Goal: Task Accomplishment & Management: Manage account settings

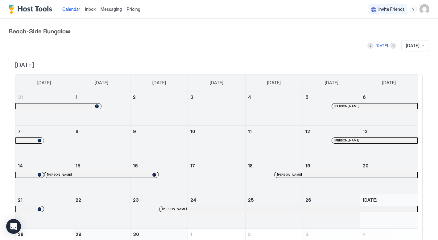
click at [92, 10] on span "Inbox" at bounding box center [90, 8] width 10 height 5
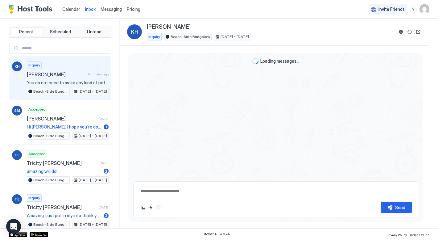
click at [136, 11] on span "Pricing" at bounding box center [134, 9] width 14 height 6
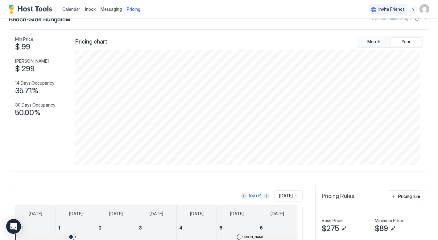
scroll to position [31, 0]
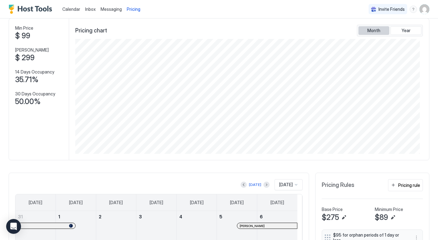
click at [371, 28] on span "Month" at bounding box center [374, 31] width 13 height 6
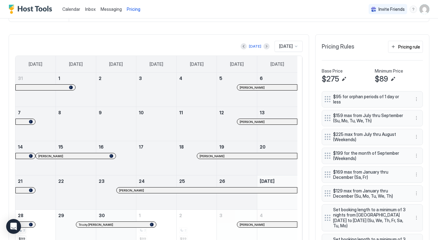
scroll to position [185, 0]
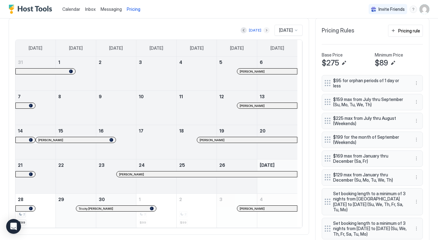
click at [264, 30] on button "Next month" at bounding box center [267, 30] width 6 height 6
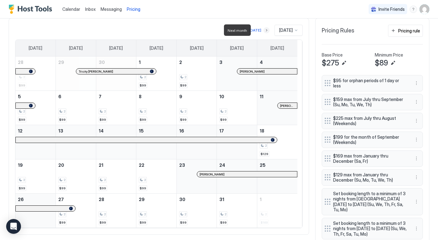
click at [264, 30] on button "Next month" at bounding box center [267, 30] width 6 height 6
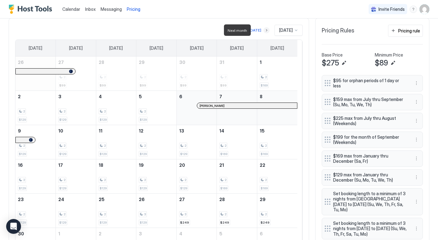
click at [264, 30] on button "Next month" at bounding box center [267, 30] width 6 height 6
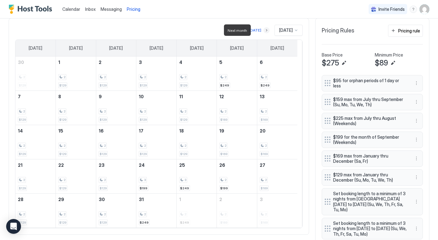
click at [264, 30] on button "Next month" at bounding box center [267, 30] width 6 height 6
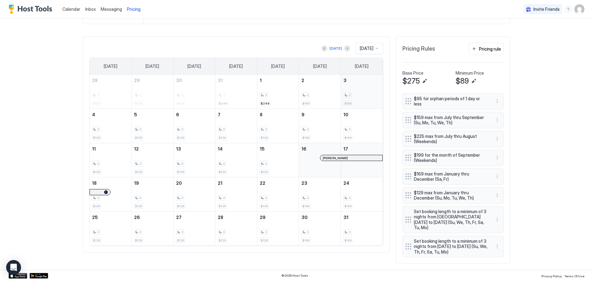
scroll to position [173, 0]
click at [321, 45] on button "Previous month" at bounding box center [324, 48] width 6 height 6
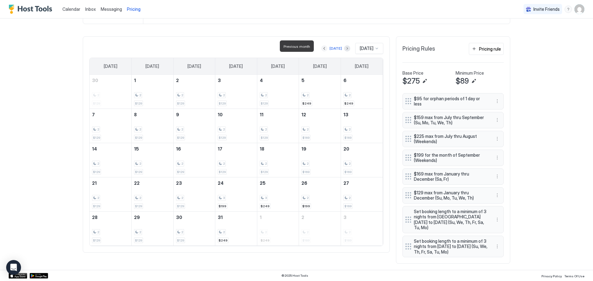
click at [321, 45] on button "Previous month" at bounding box center [324, 48] width 6 height 6
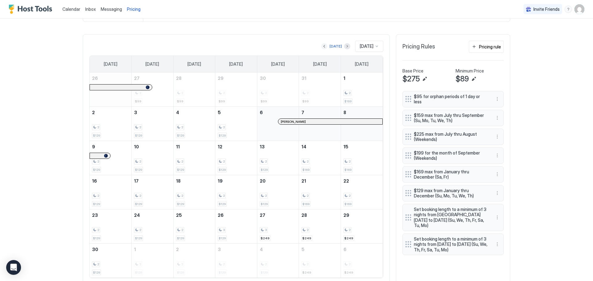
click at [321, 47] on button "Previous month" at bounding box center [324, 46] width 6 height 6
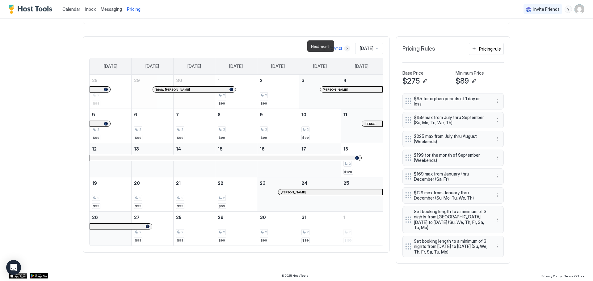
click at [344, 46] on button "Next month" at bounding box center [347, 48] width 6 height 6
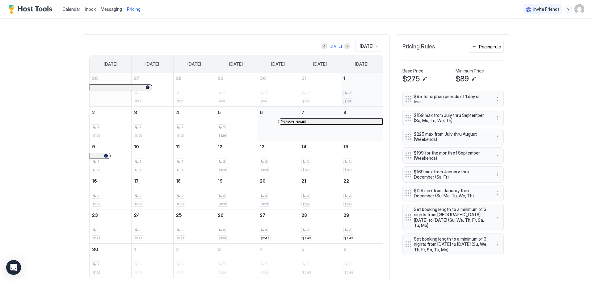
click at [355, 83] on div "2 $169" at bounding box center [361, 89] width 37 height 29
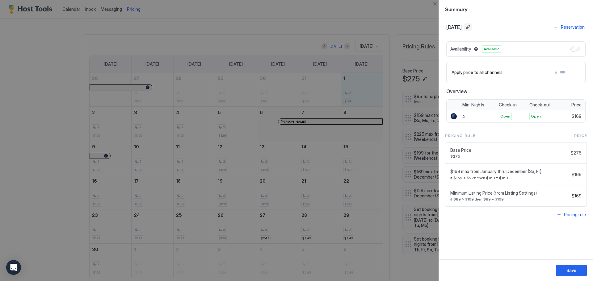
click at [438, 25] on button "Edit date range" at bounding box center [467, 26] width 7 height 7
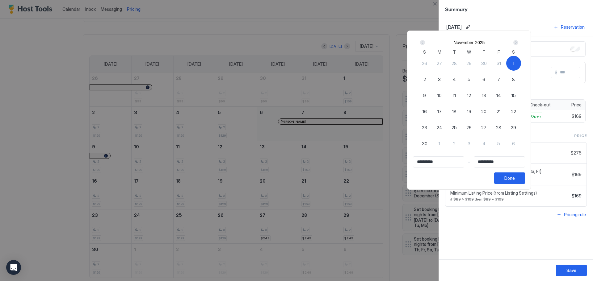
click at [426, 80] on span "2" at bounding box center [424, 79] width 2 height 6
type input "**********"
click at [438, 64] on div "1" at bounding box center [513, 63] width 15 height 15
type input "**********"
click at [432, 82] on div "2" at bounding box center [424, 79] width 15 height 15
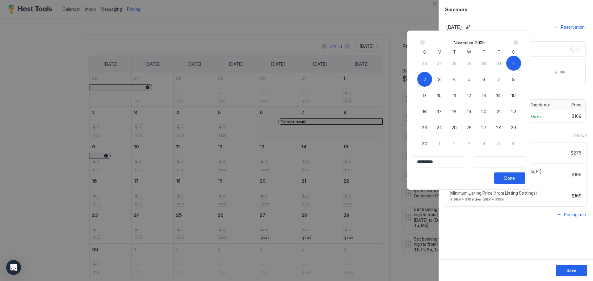
type input "**********"
click at [438, 178] on button "Done" at bounding box center [509, 178] width 31 height 11
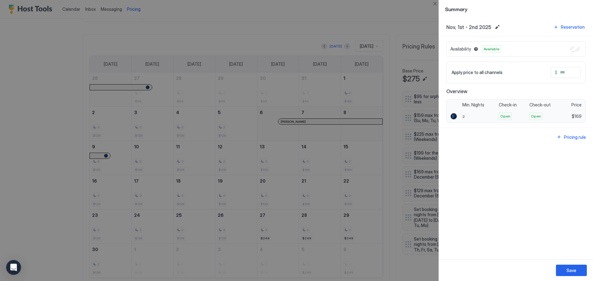
click at [438, 117] on span "$169" at bounding box center [577, 117] width 10 height 6
click at [438, 116] on span "$169" at bounding box center [577, 117] width 10 height 6
click at [438, 78] on div "Apply price to all channels $" at bounding box center [515, 72] width 129 height 11
click at [438, 73] on span "$" at bounding box center [556, 73] width 3 height 6
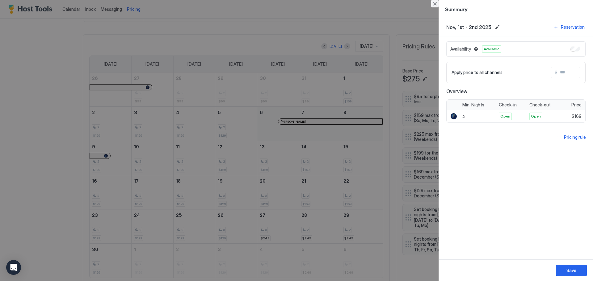
click at [435, 3] on button "Close" at bounding box center [434, 3] width 7 height 7
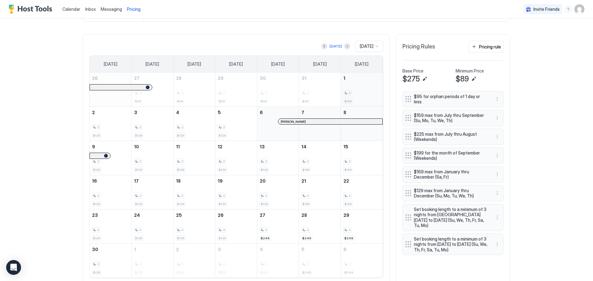
click at [360, 79] on div "2 $169" at bounding box center [361, 89] width 37 height 29
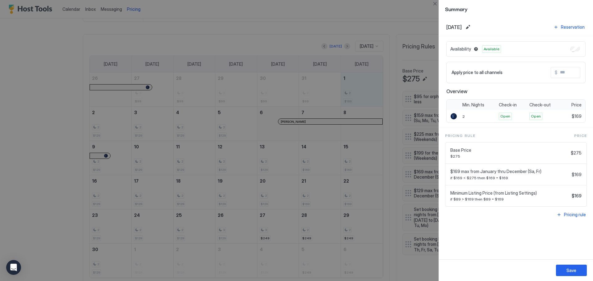
click at [262, 240] on div at bounding box center [296, 140] width 593 height 281
click at [438, 11] on span "Summary" at bounding box center [516, 9] width 142 height 8
click at [434, 3] on button "Close" at bounding box center [434, 3] width 7 height 7
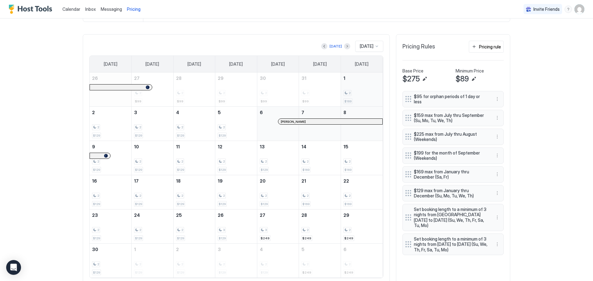
click at [356, 89] on div "2 $169" at bounding box center [361, 89] width 37 height 29
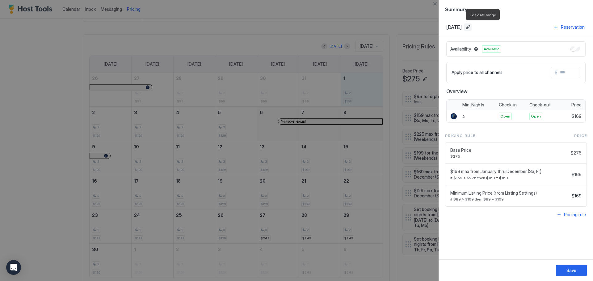
click at [438, 27] on button "Edit date range" at bounding box center [467, 26] width 7 height 7
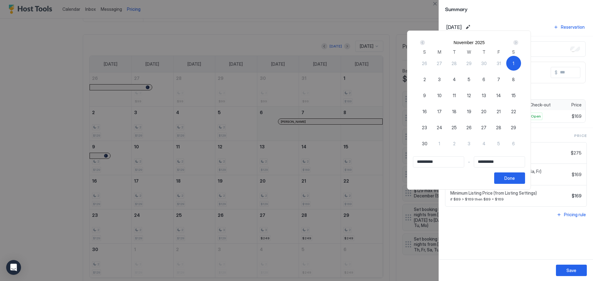
click at [427, 147] on span "30" at bounding box center [425, 143] width 6 height 6
type input "**********"
click at [438, 65] on div "1" at bounding box center [513, 63] width 15 height 15
type input "**********"
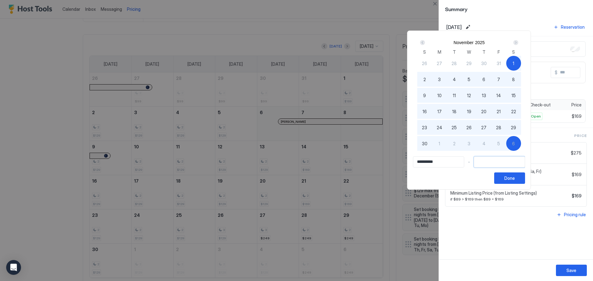
click at [438, 167] on input "Input Field" at bounding box center [499, 162] width 51 height 10
click at [427, 147] on span "30" at bounding box center [425, 143] width 6 height 6
type input "**********"
click at [438, 182] on button "Done" at bounding box center [509, 178] width 31 height 11
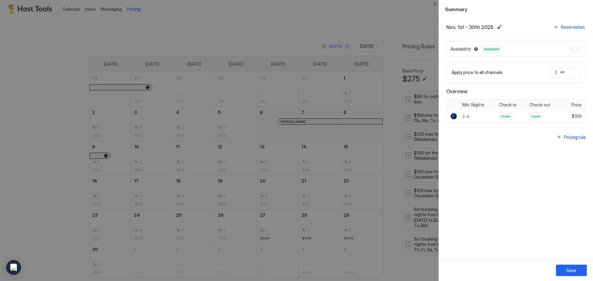
click at [438, 77] on input "Input Field" at bounding box center [581, 72] width 49 height 10
click at [438, 29] on div "Nov, 1st - 30th 2025 Reservation" at bounding box center [515, 27] width 139 height 8
click at [271, 202] on div at bounding box center [296, 140] width 593 height 281
click at [256, 170] on div at bounding box center [296, 140] width 593 height 281
click at [436, 2] on button "Close" at bounding box center [434, 3] width 7 height 7
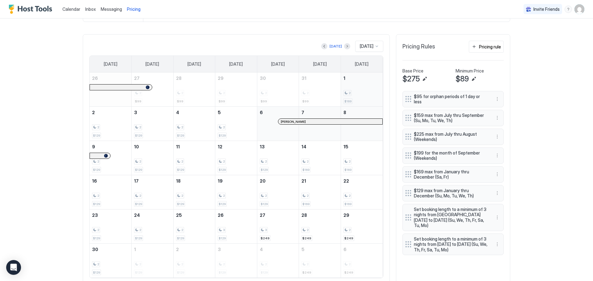
click at [350, 94] on div "2" at bounding box center [361, 93] width 37 height 6
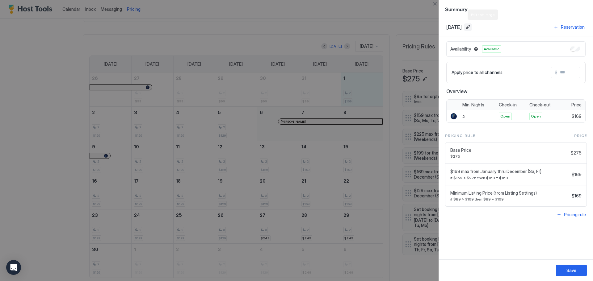
click at [438, 28] on button "Edit date range" at bounding box center [467, 26] width 7 height 7
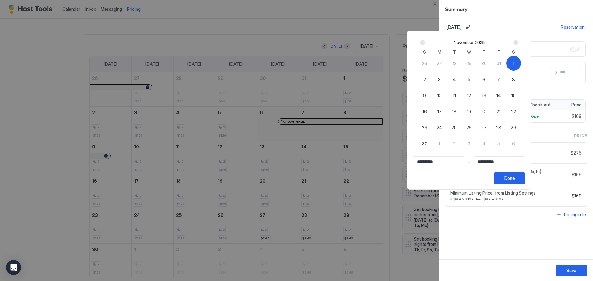
click at [438, 64] on div "1" at bounding box center [513, 63] width 15 height 15
type input "**********"
click at [432, 82] on div "2" at bounding box center [424, 79] width 15 height 15
type input "**********"
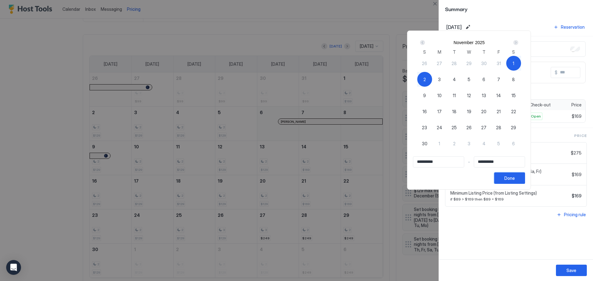
click at [438, 182] on div "Done" at bounding box center [509, 178] width 10 height 6
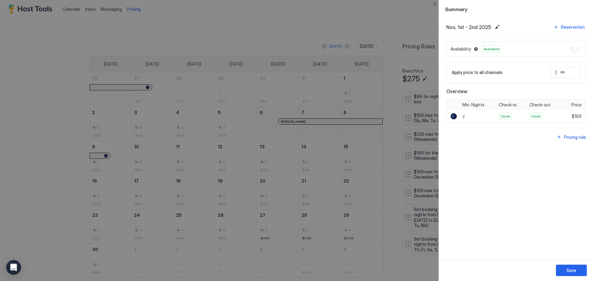
click at [438, 195] on div "Nov, 1st - 2nd 2025 Reservation Availability Available Apply price to all chann…" at bounding box center [516, 139] width 154 height 242
click at [438, 27] on button "Edit date range" at bounding box center [496, 26] width 7 height 7
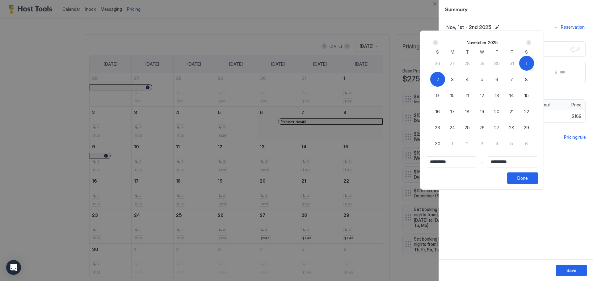
click at [438, 27] on div at bounding box center [296, 140] width 593 height 281
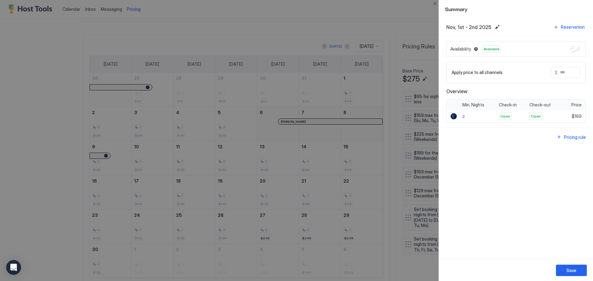
click at [417, 20] on div at bounding box center [296, 140] width 593 height 281
click at [436, 5] on button "Close" at bounding box center [434, 3] width 7 height 7
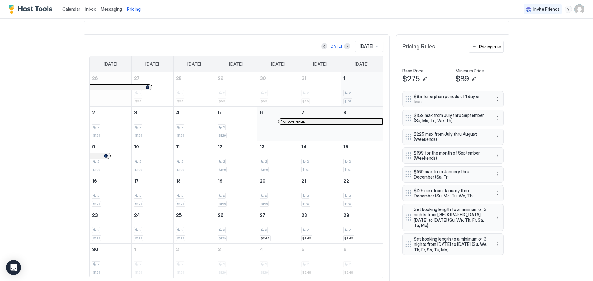
click at [350, 83] on div "2 $169" at bounding box center [361, 89] width 37 height 29
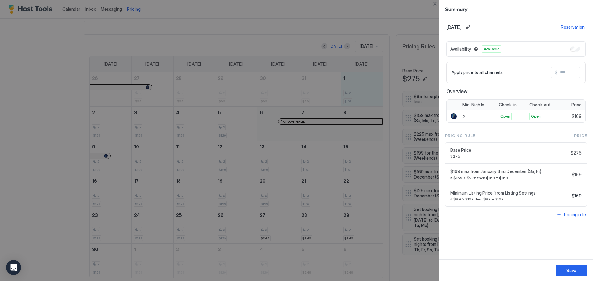
click at [350, 85] on div at bounding box center [296, 140] width 593 height 281
click at [438, 128] on div "Pricing Rule Price Base Price $275 $275 $169 max from January thru December (Sa…" at bounding box center [516, 176] width 154 height 96
click at [432, 3] on button "Close" at bounding box center [434, 3] width 7 height 7
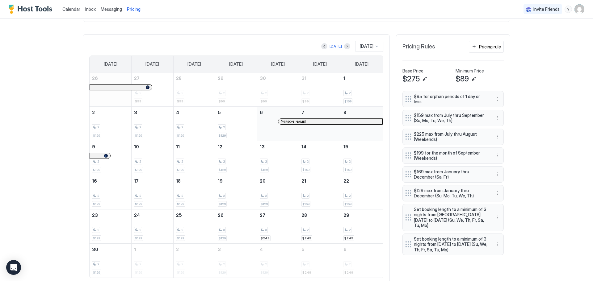
click at [112, 11] on span "Messaging" at bounding box center [111, 8] width 21 height 5
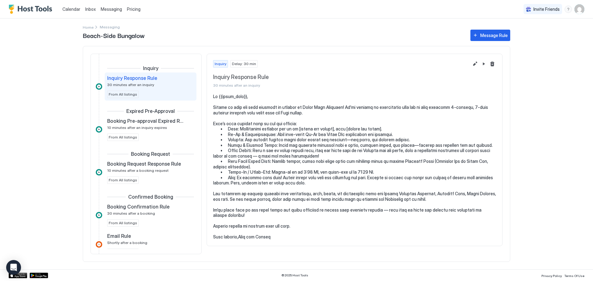
click at [129, 10] on span "Pricing" at bounding box center [134, 9] width 14 height 6
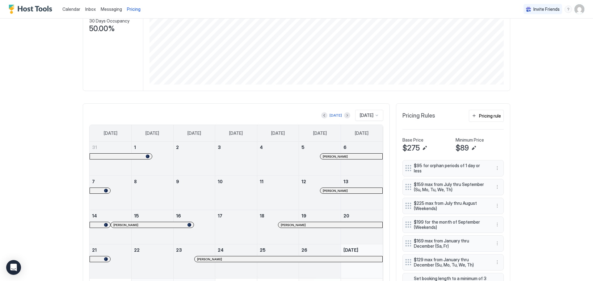
scroll to position [124, 0]
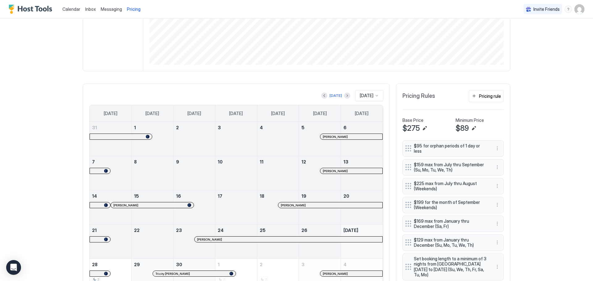
click at [365, 93] on span "[DATE]" at bounding box center [367, 96] width 14 height 6
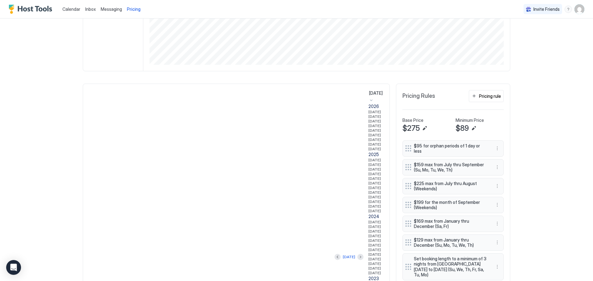
scroll to position [209, 0]
click at [368, 204] on span "[DATE]" at bounding box center [374, 206] width 12 height 5
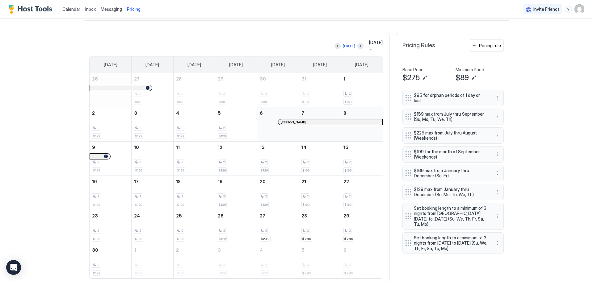
scroll to position [185, 0]
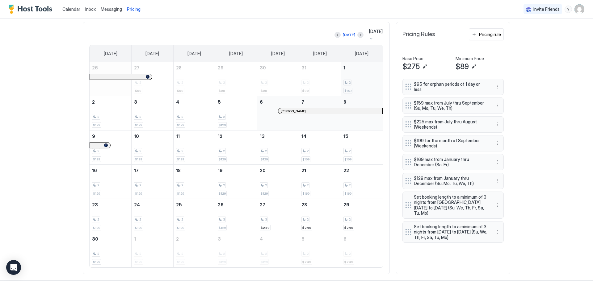
click at [357, 80] on div "2" at bounding box center [361, 83] width 37 height 6
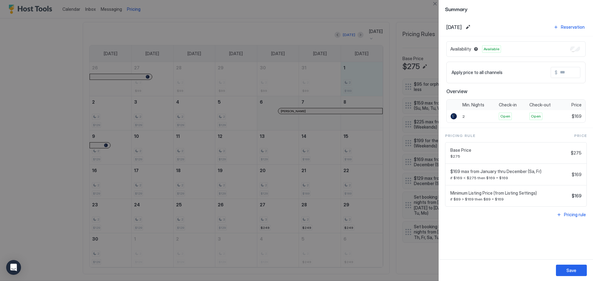
click at [438, 77] on input "Input Field" at bounding box center [581, 72] width 49 height 10
click at [438, 48] on div "Availability Blocked" at bounding box center [515, 48] width 139 height 15
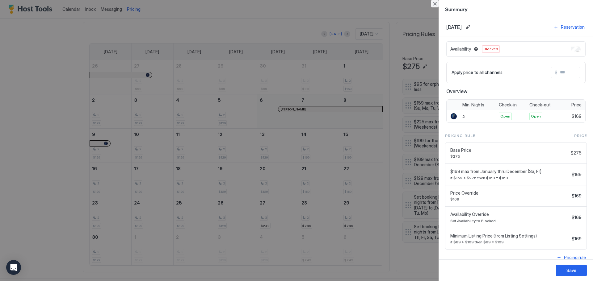
click at [434, 3] on button "Close" at bounding box center [434, 3] width 7 height 7
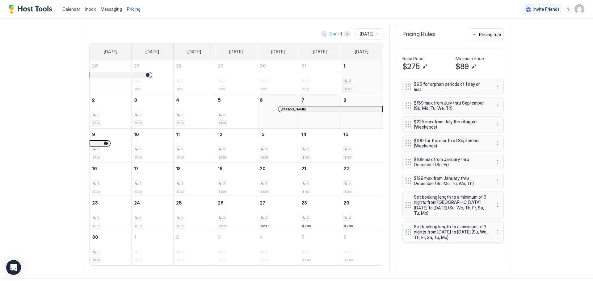
click at [361, 76] on div "2 $169" at bounding box center [361, 77] width 37 height 29
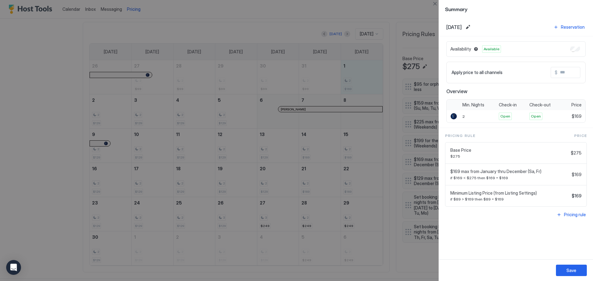
click at [438, 49] on span "Available" at bounding box center [492, 49] width 16 height 6
click at [438, 119] on span "$169" at bounding box center [577, 117] width 10 height 6
click at [438, 69] on input "Input Field" at bounding box center [581, 72] width 49 height 10
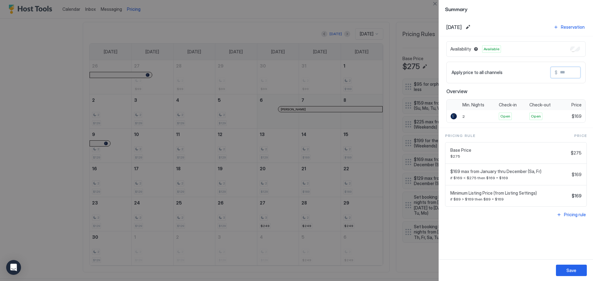
click at [438, 69] on input "Input Field" at bounding box center [581, 72] width 49 height 10
click at [434, 3] on button "Close" at bounding box center [434, 3] width 7 height 7
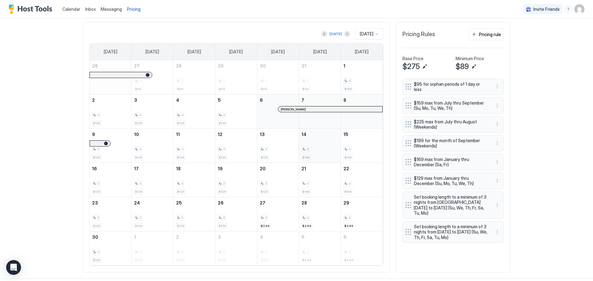
click at [308, 136] on div "2 $169" at bounding box center [319, 145] width 37 height 29
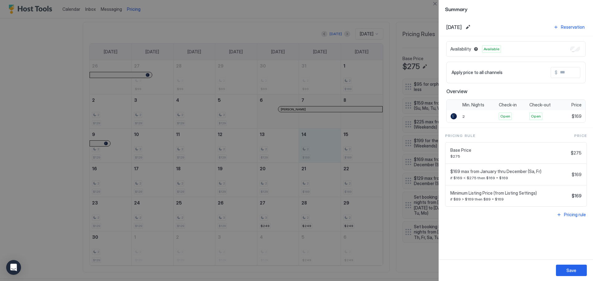
click at [438, 131] on div "Pricing Rule Price Base Price $275 $275 $169 max from January thru December (Sa…" at bounding box center [516, 176] width 154 height 96
click at [434, 4] on button "Close" at bounding box center [434, 3] width 7 height 7
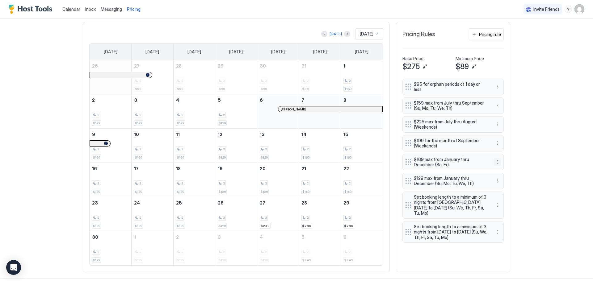
click at [438, 158] on button "More options" at bounding box center [496, 161] width 7 height 7
click at [438, 166] on div "Edit" at bounding box center [501, 167] width 14 height 5
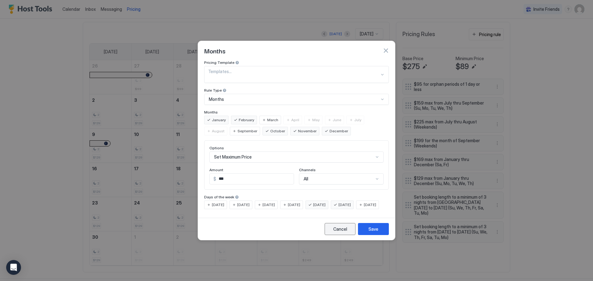
click at [342, 232] on div "Cancel" at bounding box center [340, 229] width 14 height 6
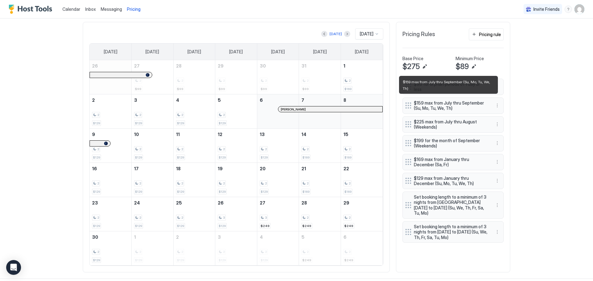
click at [438, 100] on span "$159 max from July thru September (Su, Mo, Tu, We, Th)" at bounding box center [450, 105] width 73 height 11
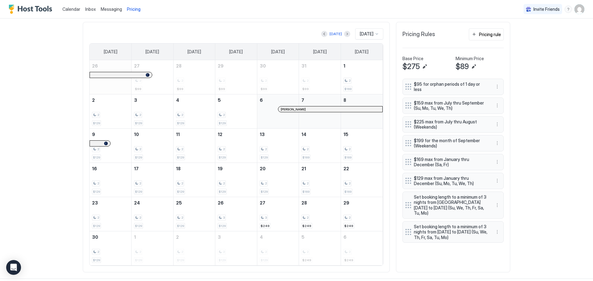
click at [438, 99] on div "Home Pricing Beach-Side Bungalow Synced 26 minutes ago Min Price $ 99 Max Price…" at bounding box center [296, 56] width 445 height 446
click at [438, 102] on button "More options" at bounding box center [496, 105] width 7 height 7
click at [438, 108] on div "Edit" at bounding box center [503, 111] width 23 height 10
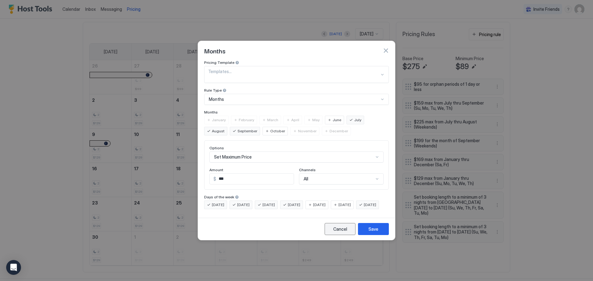
click at [334, 229] on div "Cancel" at bounding box center [340, 229] width 14 height 6
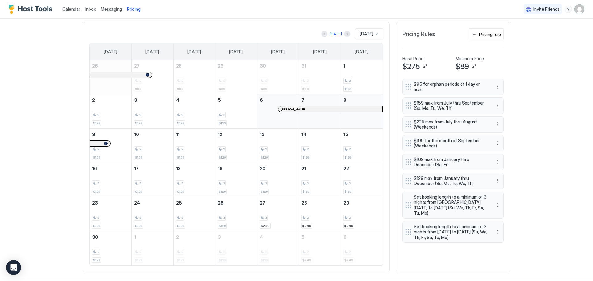
click at [438, 121] on div "$225 max from July thru August (Weekends)" at bounding box center [452, 124] width 101 height 16
click at [438, 121] on button "More options" at bounding box center [496, 124] width 7 height 7
click at [438, 132] on div "Edit" at bounding box center [501, 130] width 14 height 5
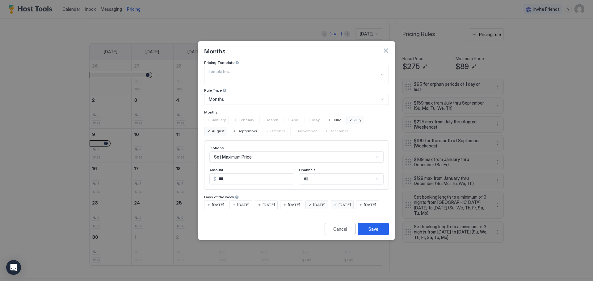
click at [389, 45] on div "Months" at bounding box center [296, 50] width 197 height 19
click at [387, 48] on button "button" at bounding box center [386, 51] width 6 height 6
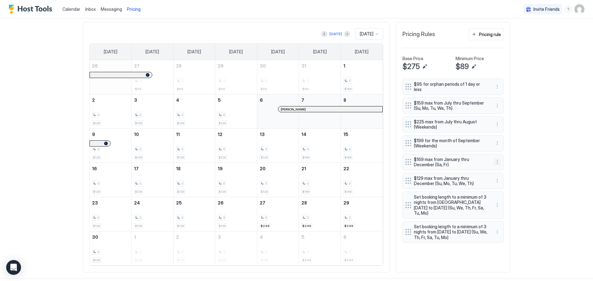
click at [438, 161] on button "More options" at bounding box center [496, 161] width 7 height 7
click at [438, 167] on div "Edit" at bounding box center [501, 167] width 14 height 5
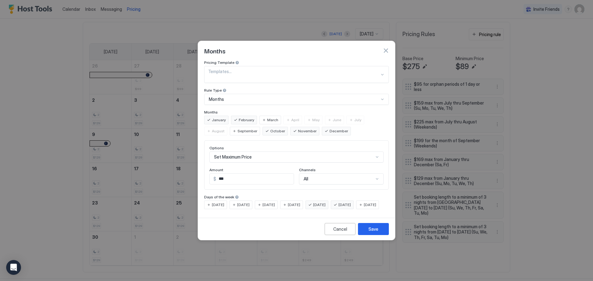
click at [270, 128] on span "October" at bounding box center [277, 131] width 15 height 6
click at [262, 127] on div "October" at bounding box center [274, 131] width 25 height 9
click at [270, 128] on span "October" at bounding box center [277, 131] width 15 height 6
click at [265, 174] on input "***" at bounding box center [255, 179] width 78 height 10
type input "***"
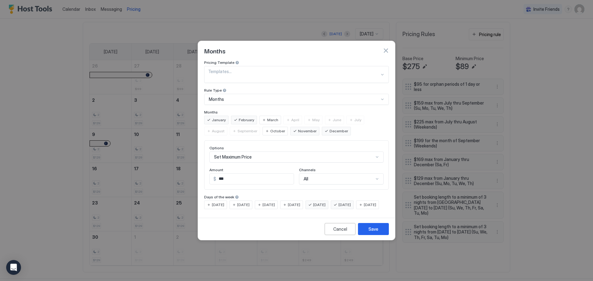
click at [364, 208] on span "[DATE]" at bounding box center [370, 205] width 12 height 6
click at [351, 202] on span "[DATE]" at bounding box center [344, 205] width 12 height 6
click at [356, 209] on div "[DATE]" at bounding box center [367, 205] width 23 height 9
click at [382, 230] on button "Save" at bounding box center [373, 229] width 31 height 12
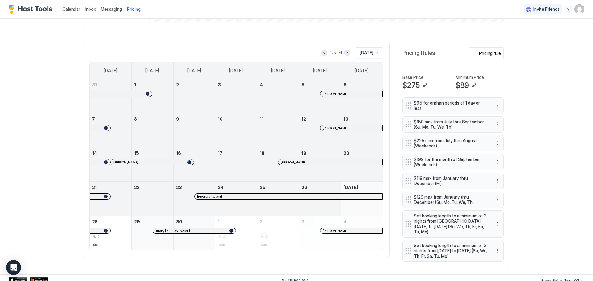
scroll to position [173, 0]
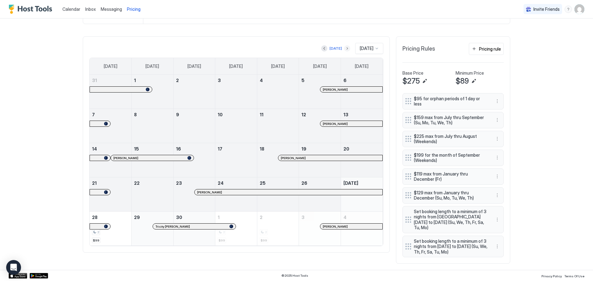
click at [344, 46] on button "Next month" at bounding box center [347, 48] width 6 height 6
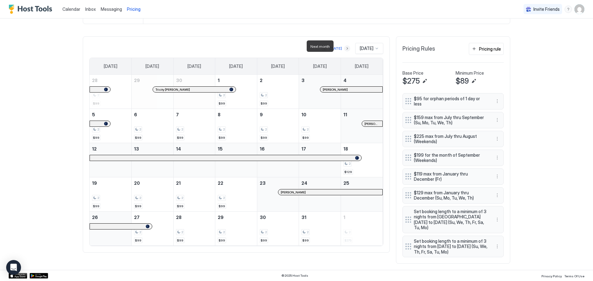
click at [344, 46] on button "Next month" at bounding box center [347, 48] width 6 height 6
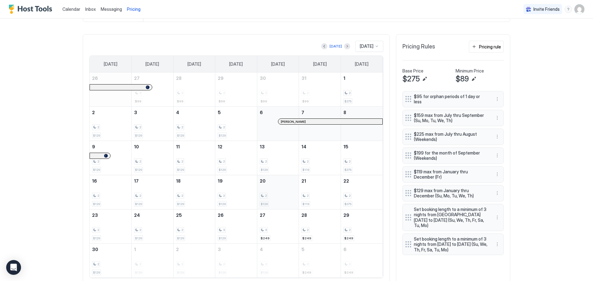
scroll to position [194, 0]
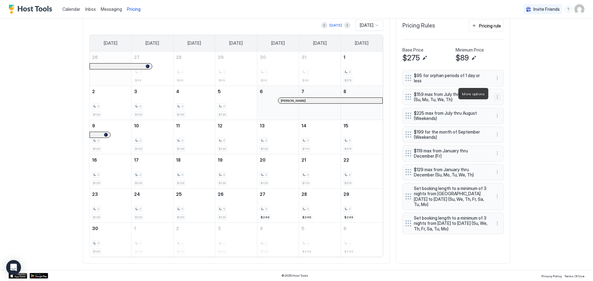
click at [494, 93] on button "More options" at bounding box center [496, 96] width 7 height 7
click at [500, 121] on div "Delete" at bounding box center [503, 122] width 18 height 5
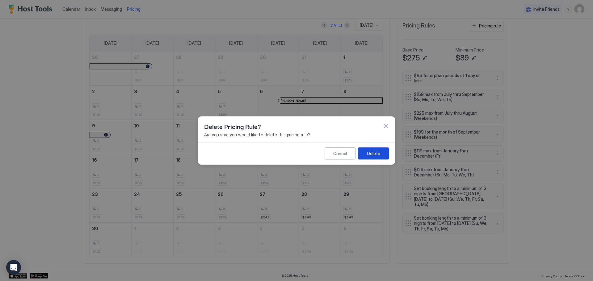
click at [374, 151] on div "Delete" at bounding box center [373, 153] width 13 height 6
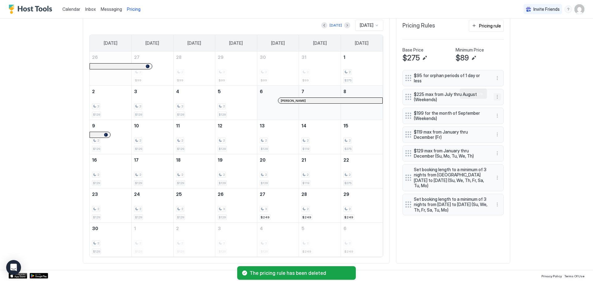
click at [496, 93] on button "More options" at bounding box center [496, 96] width 7 height 7
click at [496, 122] on div "Delete" at bounding box center [503, 122] width 18 height 5
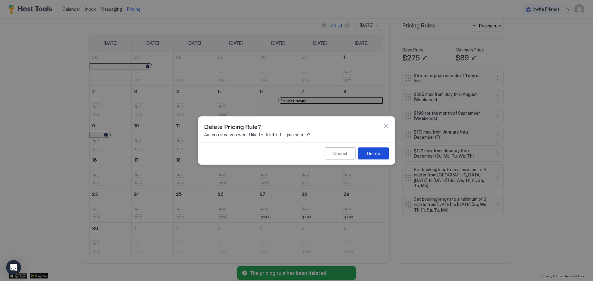
click at [384, 154] on button "Delete" at bounding box center [373, 154] width 31 height 12
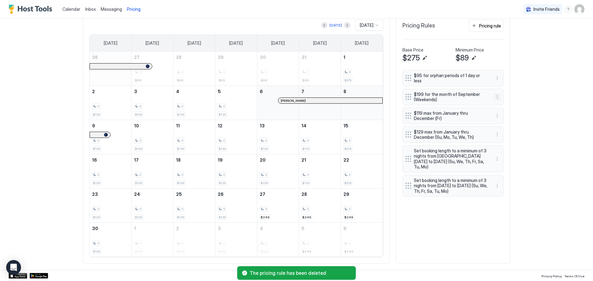
click at [497, 93] on button "More options" at bounding box center [496, 96] width 7 height 7
click at [495, 122] on div "Delete" at bounding box center [503, 122] width 18 height 5
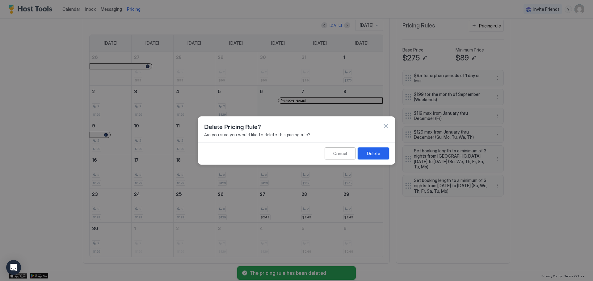
click at [385, 152] on button "Delete" at bounding box center [373, 154] width 31 height 12
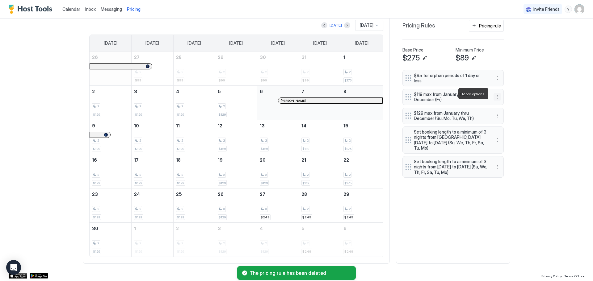
click at [493, 94] on button "More options" at bounding box center [496, 96] width 7 height 7
click at [498, 103] on div "Edit" at bounding box center [501, 102] width 14 height 5
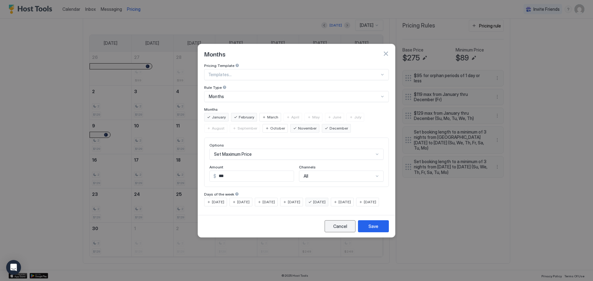
click at [350, 231] on button "Cancel" at bounding box center [340, 226] width 31 height 12
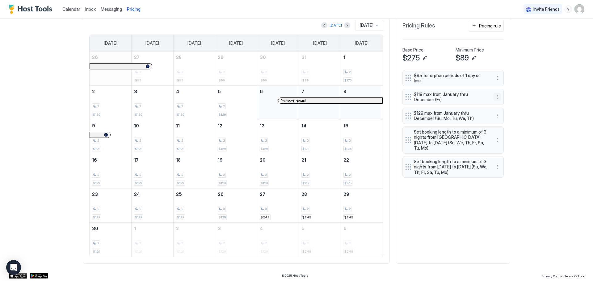
click at [496, 93] on button "More options" at bounding box center [496, 96] width 7 height 7
click at [495, 119] on div "Delete" at bounding box center [503, 122] width 23 height 10
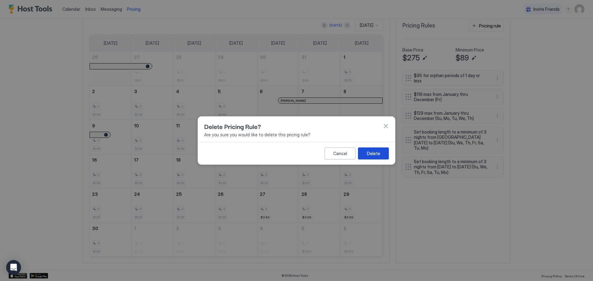
click at [379, 150] on button "Delete" at bounding box center [373, 154] width 31 height 12
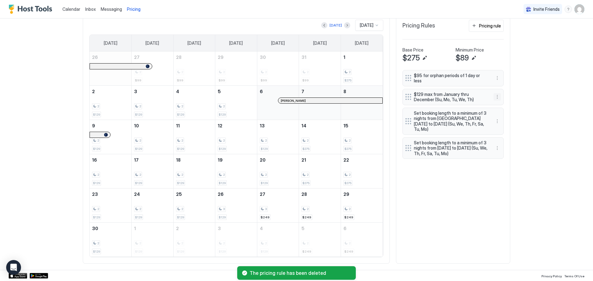
click at [493, 94] on button "More options" at bounding box center [496, 96] width 7 height 7
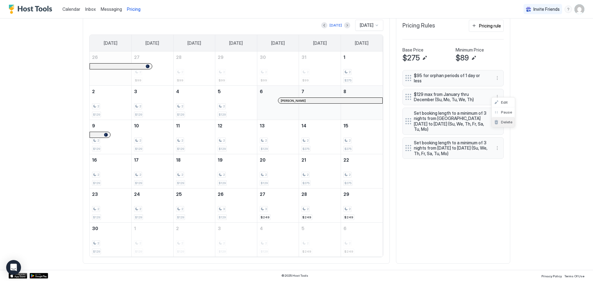
click at [494, 122] on div "Delete" at bounding box center [503, 122] width 18 height 5
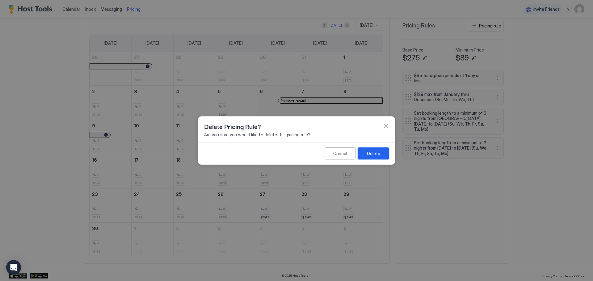
click at [375, 153] on div "Delete" at bounding box center [373, 153] width 13 height 6
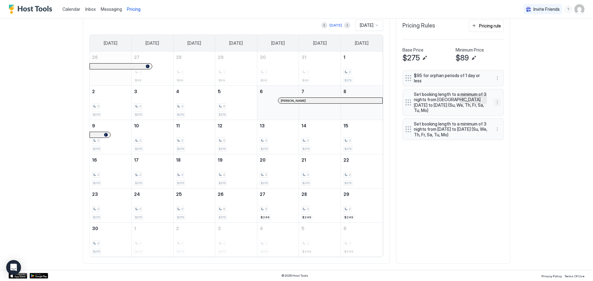
click at [494, 99] on button "More options" at bounding box center [496, 102] width 7 height 7
click at [505, 107] on span "Edit" at bounding box center [504, 107] width 7 height 5
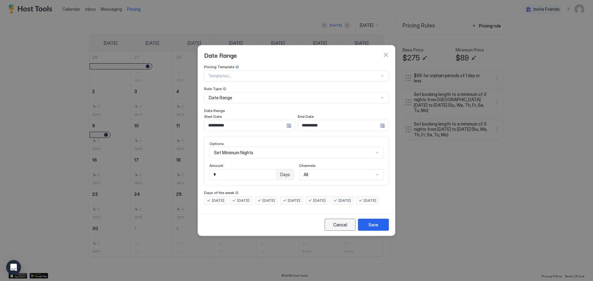
click at [344, 228] on div "Cancel" at bounding box center [340, 225] width 14 height 6
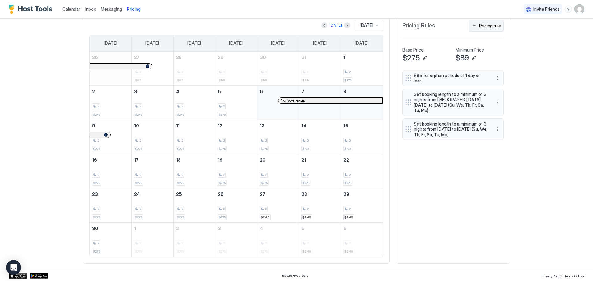
click at [491, 28] on div "Pricing rule" at bounding box center [490, 26] width 22 height 6
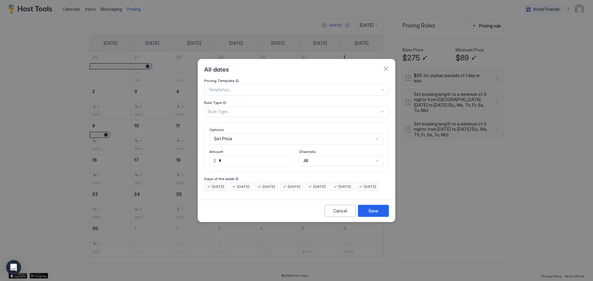
click at [336, 87] on div at bounding box center [293, 90] width 171 height 6
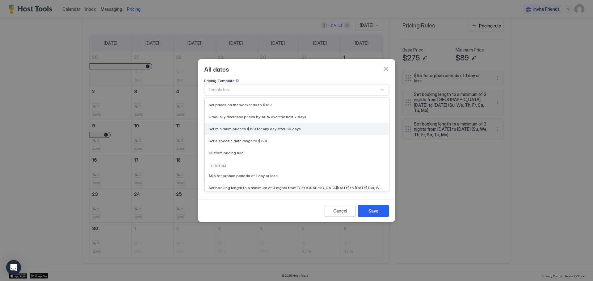
scroll to position [37, 0]
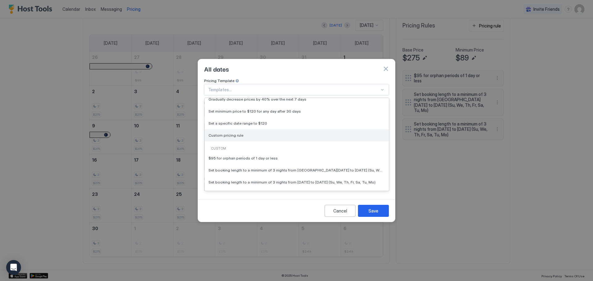
click at [249, 133] on div "Custom pricing rule" at bounding box center [296, 135] width 177 height 5
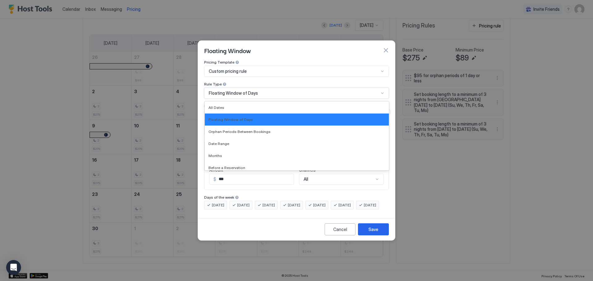
click at [265, 90] on div "Floating Window of Days" at bounding box center [294, 93] width 170 height 6
click at [248, 153] on div "Months" at bounding box center [296, 155] width 177 height 5
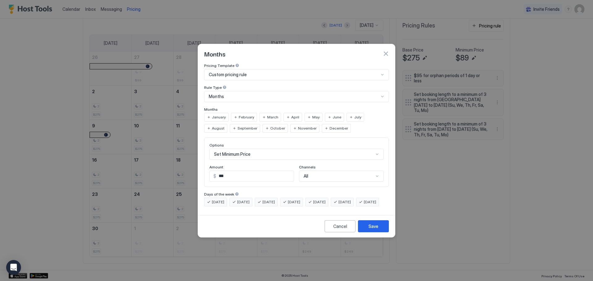
click at [220, 115] on span "January" at bounding box center [219, 118] width 14 height 6
click at [242, 115] on span "February" at bounding box center [246, 118] width 15 height 6
click at [329, 126] on span "December" at bounding box center [338, 129] width 19 height 6
click at [298, 126] on span "November" at bounding box center [307, 129] width 19 height 6
click at [272, 171] on input "***" at bounding box center [255, 176] width 78 height 10
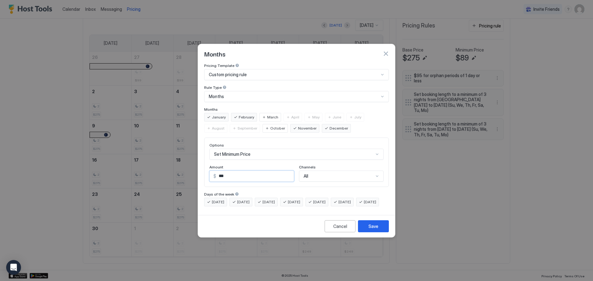
type input "***"
click at [351, 199] on span "[DATE]" at bounding box center [344, 202] width 12 height 6
click at [364, 205] on span "[DATE]" at bounding box center [370, 202] width 12 height 6
click at [375, 228] on button "Save" at bounding box center [373, 226] width 31 height 12
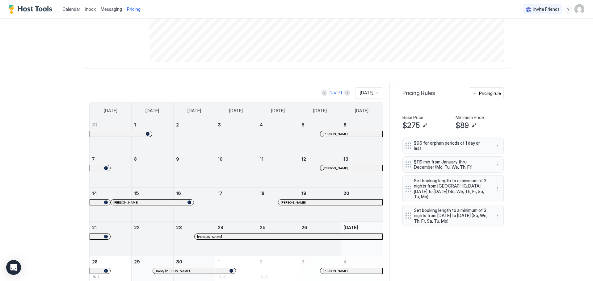
scroll to position [160, 0]
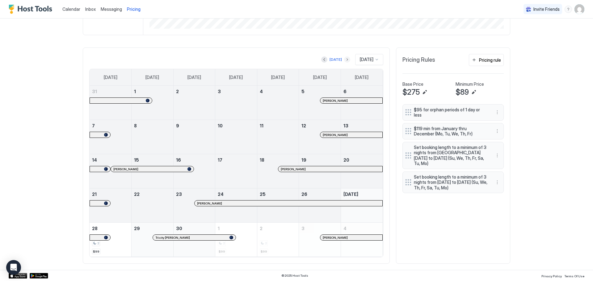
click at [344, 60] on button "Next month" at bounding box center [347, 60] width 6 height 6
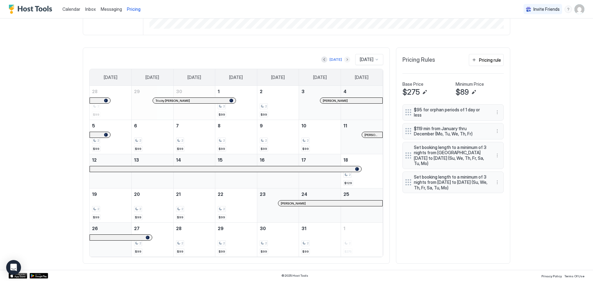
click at [344, 59] on button "Next month" at bounding box center [347, 60] width 6 height 6
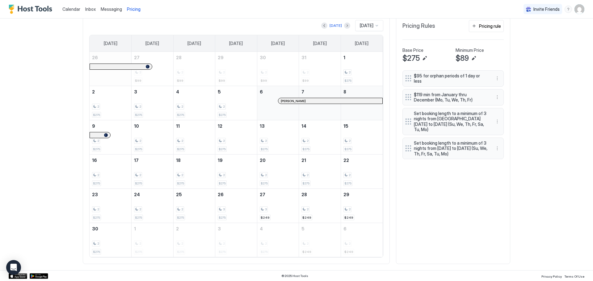
scroll to position [194, 0]
click at [493, 94] on button "More options" at bounding box center [496, 96] width 7 height 7
click at [496, 102] on div "Edit" at bounding box center [501, 102] width 14 height 5
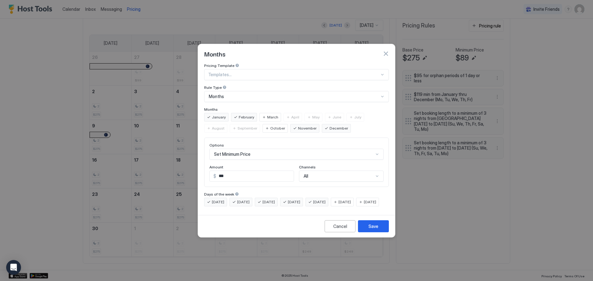
click at [219, 115] on span "January" at bounding box center [219, 118] width 14 height 6
click at [241, 115] on span "February" at bounding box center [246, 118] width 15 height 6
click at [375, 230] on div "Save" at bounding box center [373, 226] width 10 height 6
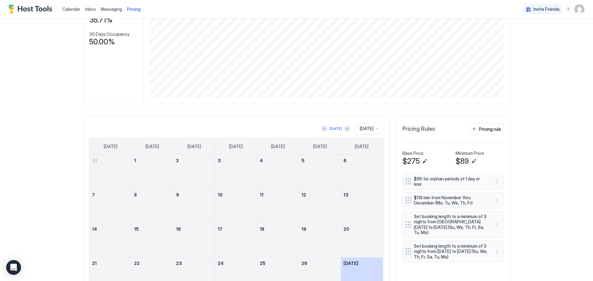
scroll to position [93, 0]
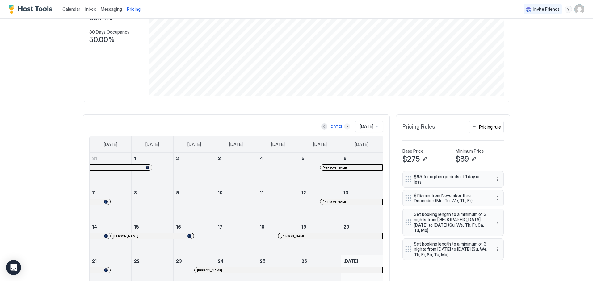
click at [344, 126] on button "Next month" at bounding box center [347, 127] width 6 height 6
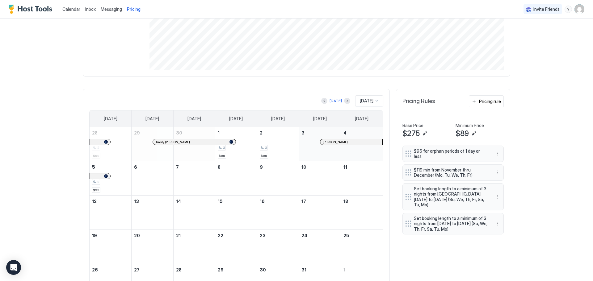
scroll to position [160, 0]
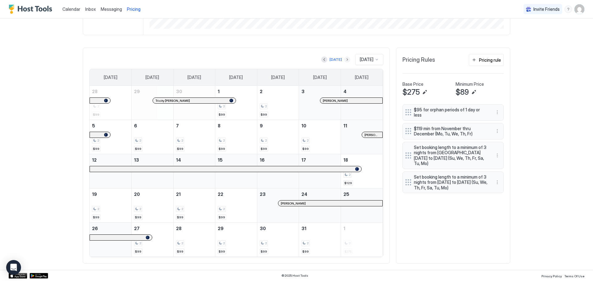
click at [344, 60] on button "Next month" at bounding box center [347, 60] width 6 height 6
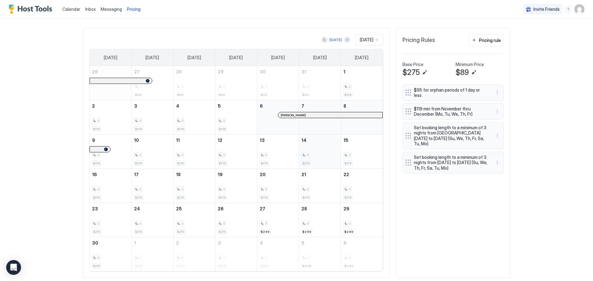
scroll to position [191, 0]
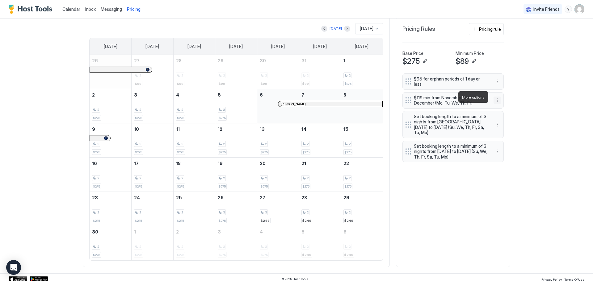
click at [495, 97] on button "More options" at bounding box center [496, 100] width 7 height 7
click at [507, 104] on span "Edit" at bounding box center [504, 105] width 7 height 5
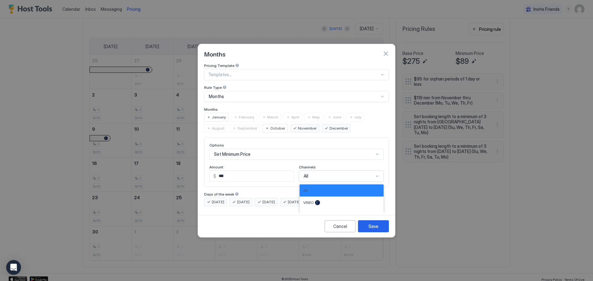
click at [331, 174] on div "All" at bounding box center [339, 177] width 70 height 6
click at [262, 124] on div "October" at bounding box center [274, 128] width 25 height 9
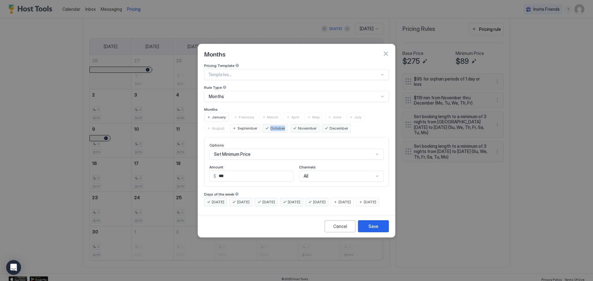
click at [262, 124] on div "October" at bounding box center [274, 128] width 25 height 9
click at [237, 126] on span "September" at bounding box center [247, 129] width 20 height 6
click at [270, 126] on span "October" at bounding box center [277, 129] width 15 height 6
click at [237, 126] on span "September" at bounding box center [247, 129] width 20 height 6
click at [218, 115] on span "January" at bounding box center [219, 118] width 14 height 6
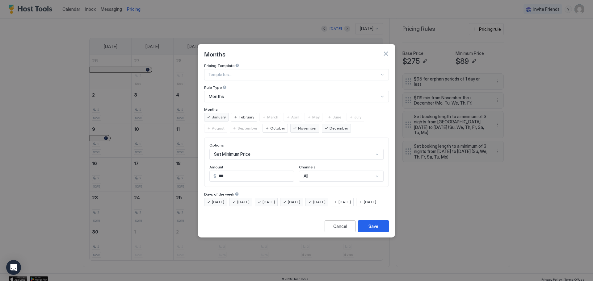
click at [218, 115] on span "January" at bounding box center [219, 118] width 14 height 6
click at [381, 226] on button "Save" at bounding box center [373, 226] width 31 height 12
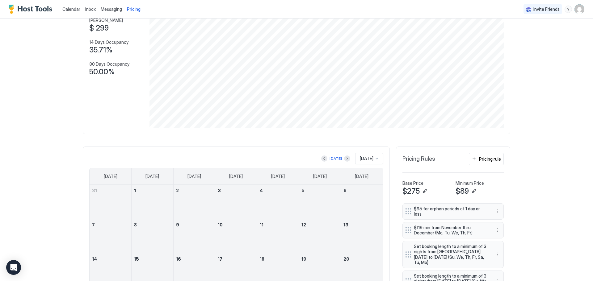
scroll to position [124, 0]
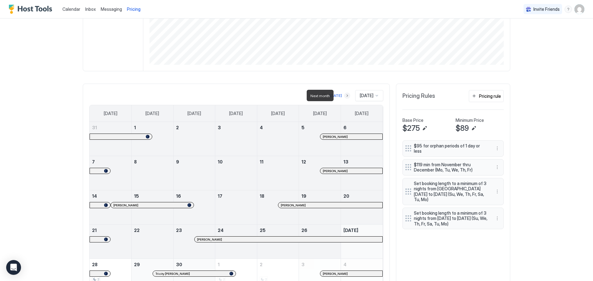
click at [344, 95] on button "Next month" at bounding box center [347, 96] width 6 height 6
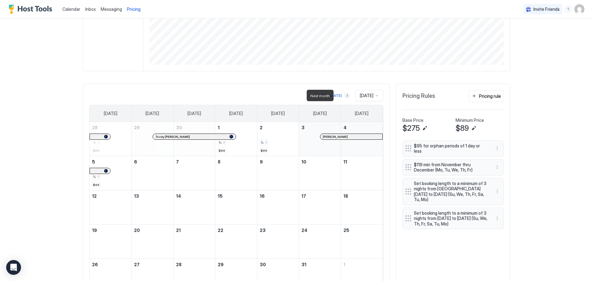
click at [344, 95] on button "Next month" at bounding box center [347, 96] width 6 height 6
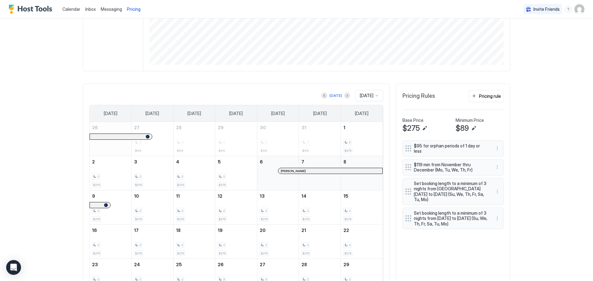
click at [368, 96] on span "[DATE]" at bounding box center [367, 96] width 14 height 6
click at [567, 99] on div "Calendar Inbox Messaging Pricing Invite Friends TL Home Pricing Beach-Side Bung…" at bounding box center [296, 140] width 593 height 281
click at [495, 145] on button "More options" at bounding box center [496, 148] width 7 height 7
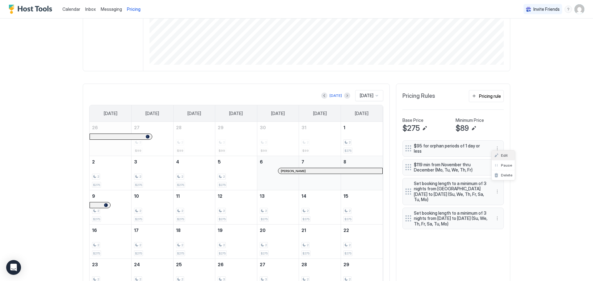
click at [498, 156] on div "Edit" at bounding box center [501, 155] width 14 height 5
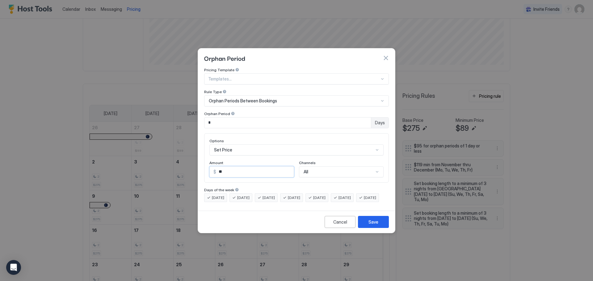
click at [260, 170] on input "**" at bounding box center [255, 172] width 78 height 10
type input "*"
type input "**"
click at [377, 228] on button "Save" at bounding box center [373, 222] width 31 height 12
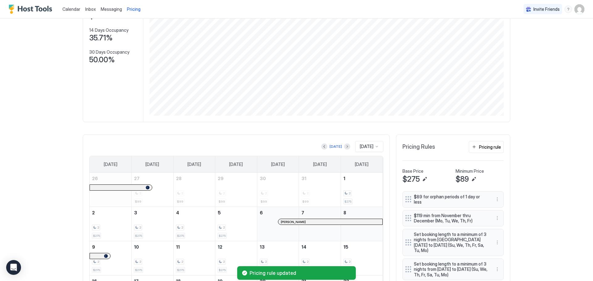
scroll to position [40, 0]
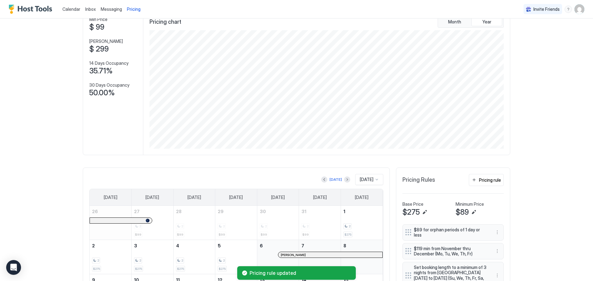
click at [577, 8] on img "User profile" at bounding box center [579, 9] width 10 height 10
click at [553, 34] on div "Settings" at bounding box center [540, 34] width 78 height 11
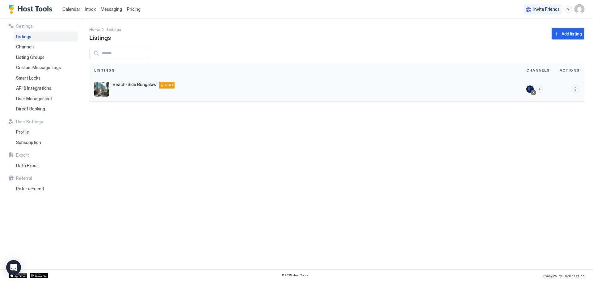
click at [574, 90] on button "More options" at bounding box center [575, 89] width 7 height 7
click at [565, 115] on span "Listing Settings" at bounding box center [561, 117] width 27 height 5
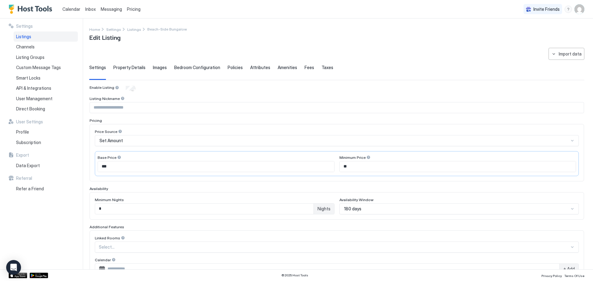
click at [29, 36] on span "Listings" at bounding box center [23, 37] width 15 height 6
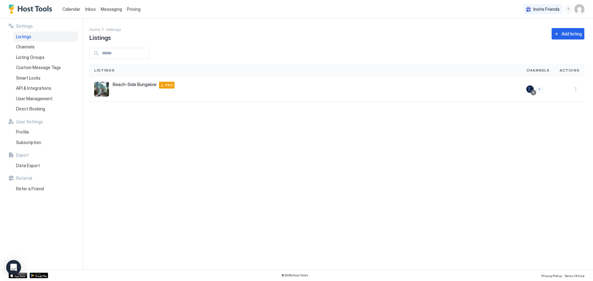
click at [74, 10] on span "Calendar" at bounding box center [71, 8] width 18 height 5
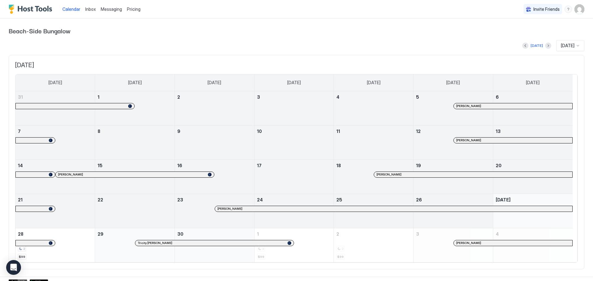
click at [133, 10] on span "Pricing" at bounding box center [134, 9] width 14 height 6
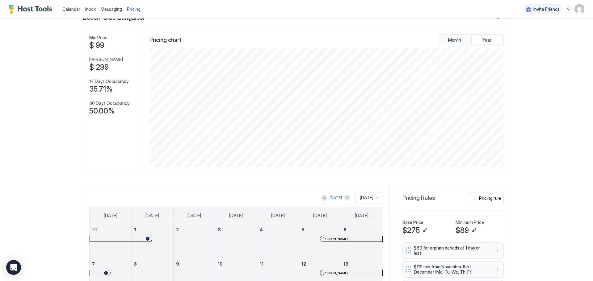
scroll to position [31, 0]
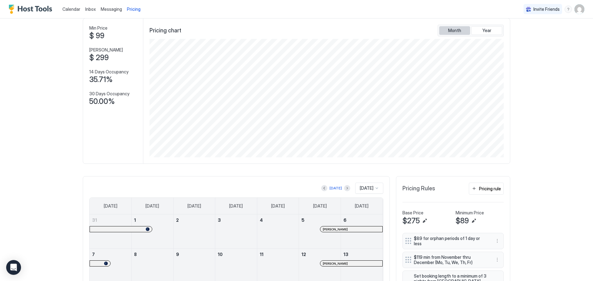
click at [458, 28] on span "Month" at bounding box center [454, 31] width 13 height 6
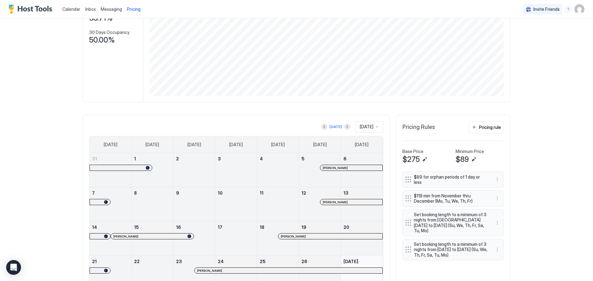
scroll to position [93, 0]
click at [366, 123] on div "[DATE]" at bounding box center [369, 126] width 28 height 11
click at [359, 197] on span "[DATE]" at bounding box center [365, 198] width 12 height 5
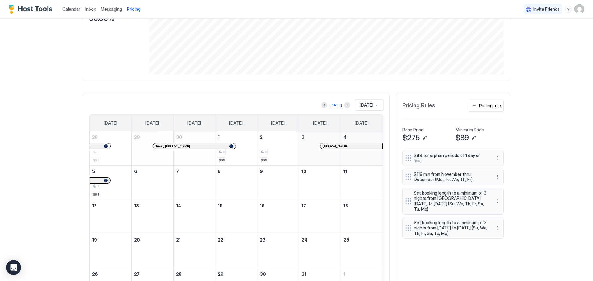
scroll to position [160, 0]
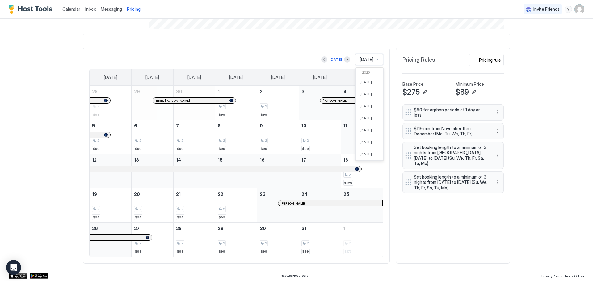
click at [360, 57] on span "[DATE]" at bounding box center [367, 60] width 14 height 6
click at [369, 133] on span "[DATE]" at bounding box center [365, 131] width 12 height 5
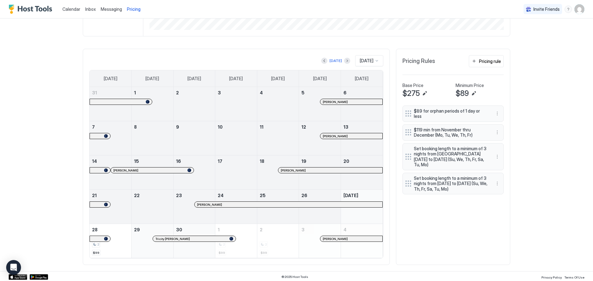
scroll to position [160, 0]
click at [344, 59] on button "Next month" at bounding box center [347, 60] width 6 height 6
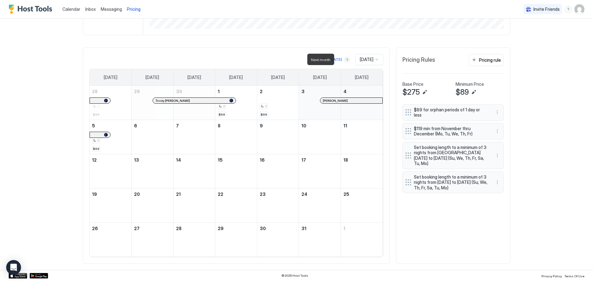
click at [344, 59] on button "Next month" at bounding box center [347, 60] width 6 height 6
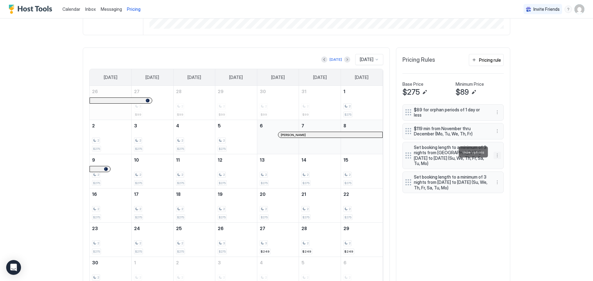
click at [497, 153] on button "More options" at bounding box center [496, 155] width 7 height 7
click at [501, 164] on div "Edit" at bounding box center [503, 161] width 23 height 10
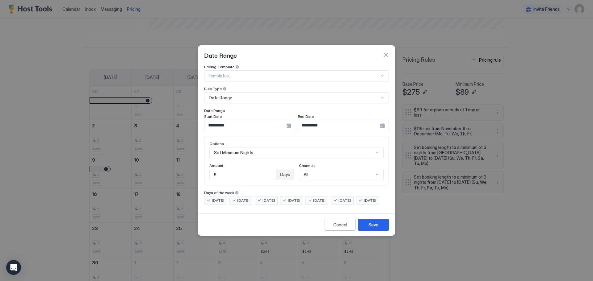
click at [292, 120] on div "**********" at bounding box center [249, 125] width 91 height 11
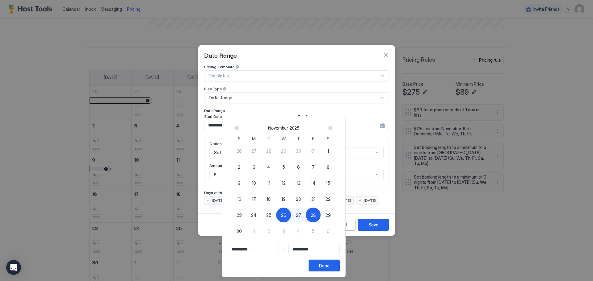
click at [337, 265] on button "Done" at bounding box center [324, 265] width 31 height 11
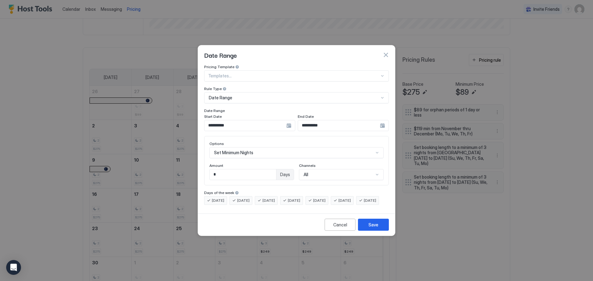
click at [384, 52] on button "button" at bounding box center [386, 55] width 6 height 6
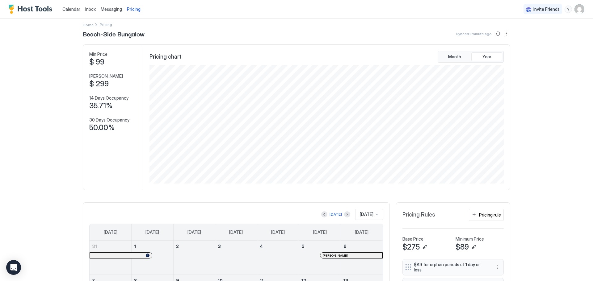
scroll to position [9, 0]
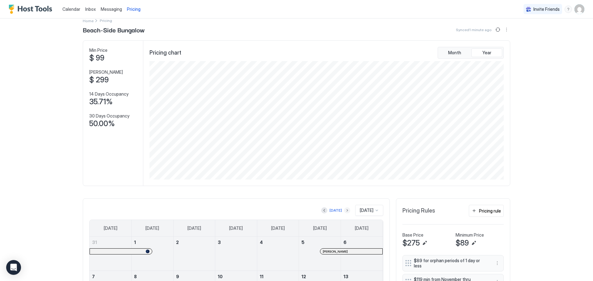
click at [344, 210] on button "Next month" at bounding box center [347, 211] width 6 height 6
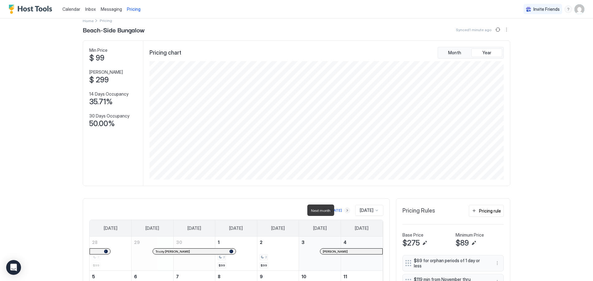
click at [344, 210] on button "Next month" at bounding box center [347, 211] width 6 height 6
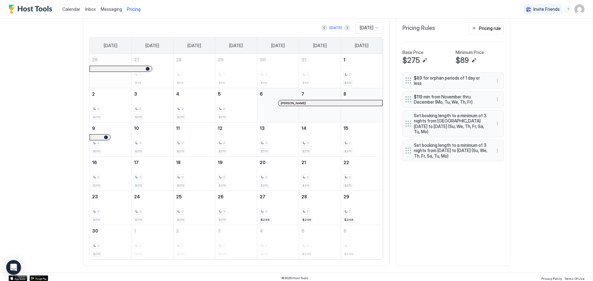
scroll to position [194, 0]
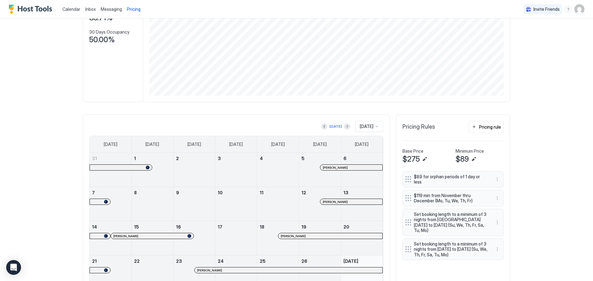
scroll to position [154, 0]
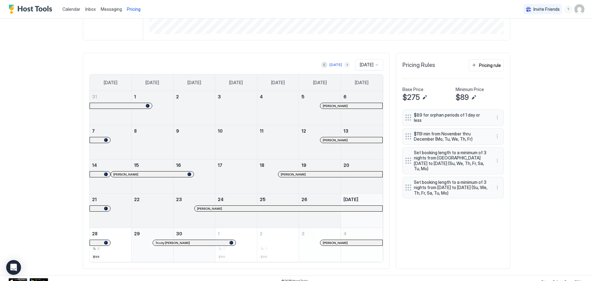
click at [344, 65] on button "Next month" at bounding box center [347, 65] width 6 height 6
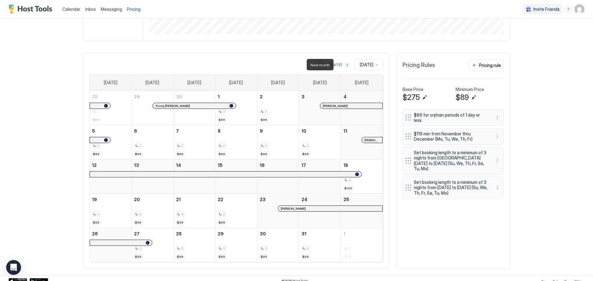
click at [344, 65] on button "Next month" at bounding box center [347, 65] width 6 height 6
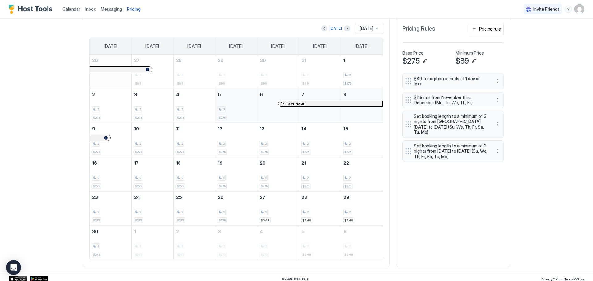
scroll to position [194, 0]
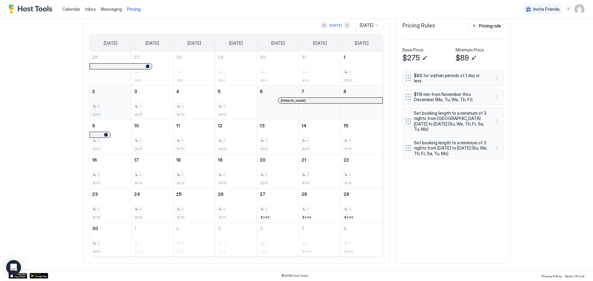
click at [101, 104] on div "2" at bounding box center [110, 106] width 37 height 6
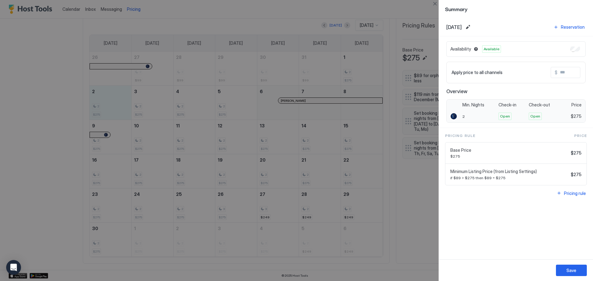
click at [577, 118] on span "$275" at bounding box center [576, 117] width 11 height 6
click at [579, 116] on span "$275" at bounding box center [576, 117] width 11 height 6
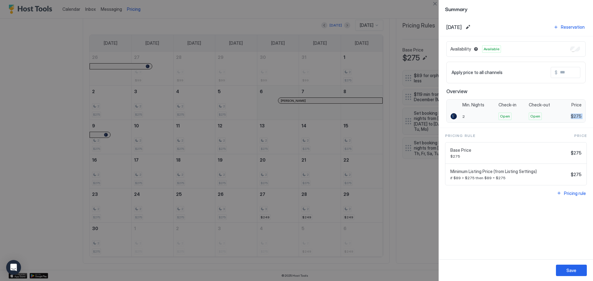
click at [579, 116] on span "$275" at bounding box center [576, 117] width 11 height 6
click at [549, 78] on div "Apply price to all channels $" at bounding box center [515, 72] width 129 height 11
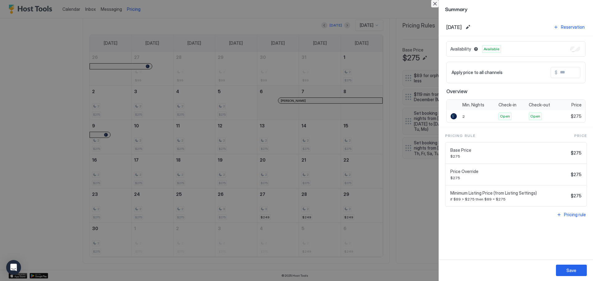
click at [435, 5] on button "Close" at bounding box center [434, 3] width 7 height 7
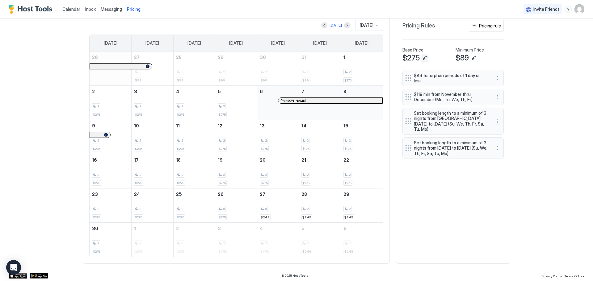
click at [421, 57] on button "Edit" at bounding box center [424, 57] width 7 height 7
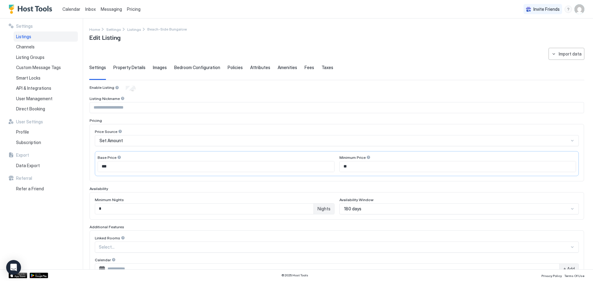
click at [306, 70] on span "Fees" at bounding box center [309, 68] width 10 height 6
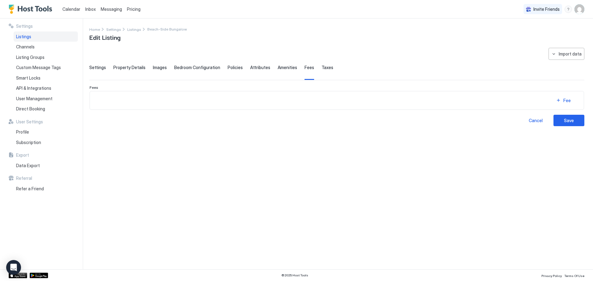
click at [286, 68] on span "Amenities" at bounding box center [287, 68] width 19 height 6
click at [138, 10] on span "Pricing" at bounding box center [134, 9] width 14 height 6
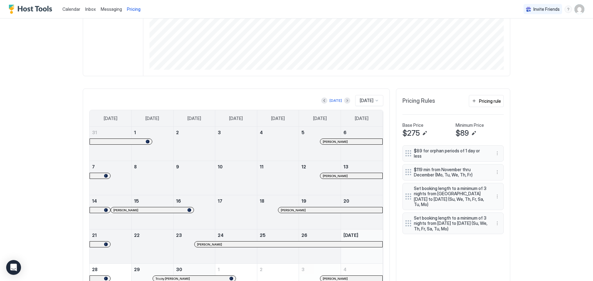
scroll to position [154, 0]
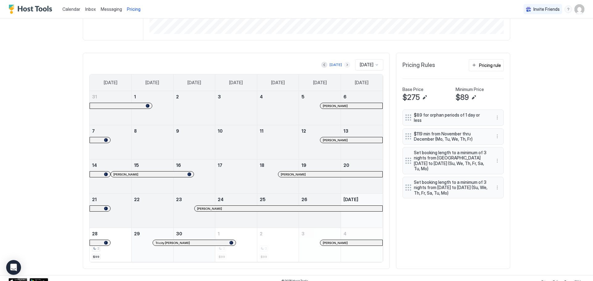
click at [344, 64] on button "Next month" at bounding box center [347, 65] width 6 height 6
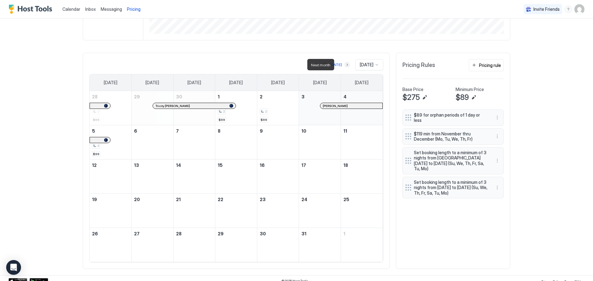
click at [344, 64] on button "Next month" at bounding box center [347, 65] width 6 height 6
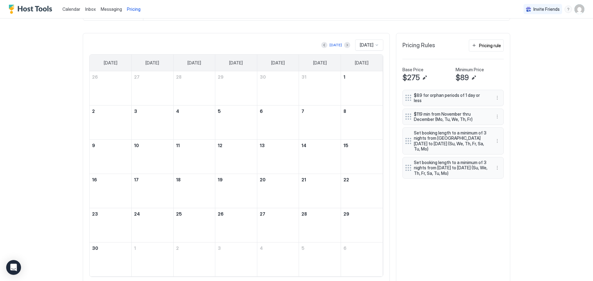
scroll to position [185, 0]
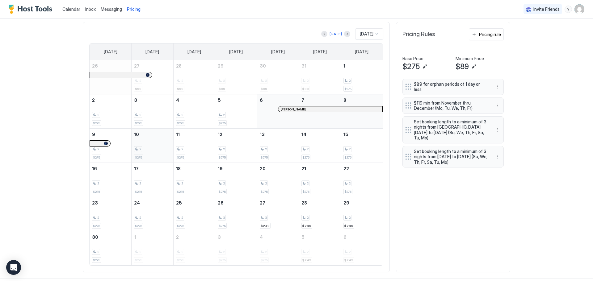
click at [160, 146] on div "2 $275" at bounding box center [152, 145] width 37 height 29
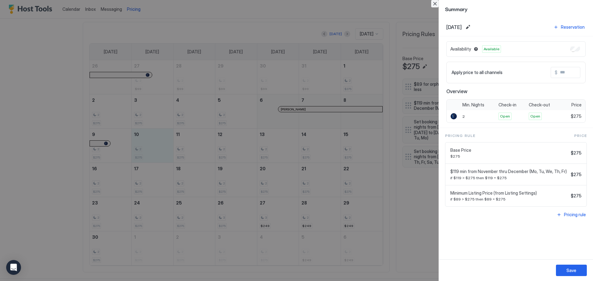
click at [433, 3] on button "Close" at bounding box center [434, 3] width 7 height 7
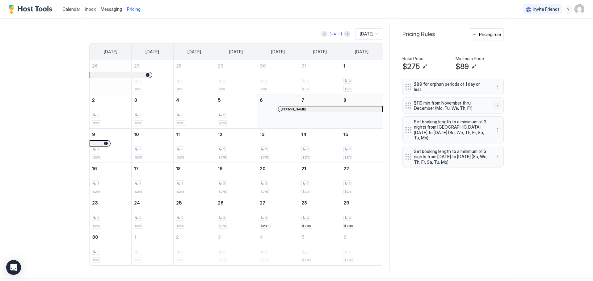
click at [495, 103] on button "More options" at bounding box center [496, 105] width 7 height 7
click at [500, 114] on div "Edit" at bounding box center [503, 111] width 23 height 10
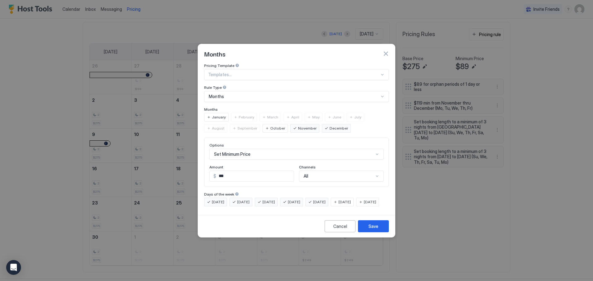
click at [364, 205] on span "[DATE]" at bounding box center [370, 202] width 12 height 6
click at [383, 231] on button "Save" at bounding box center [373, 226] width 31 height 12
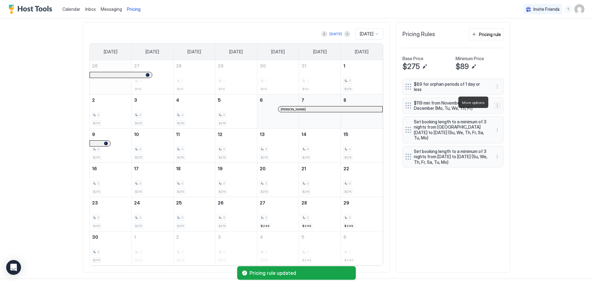
click at [496, 102] on button "More options" at bounding box center [496, 105] width 7 height 7
click at [494, 111] on div "Edit" at bounding box center [501, 111] width 14 height 5
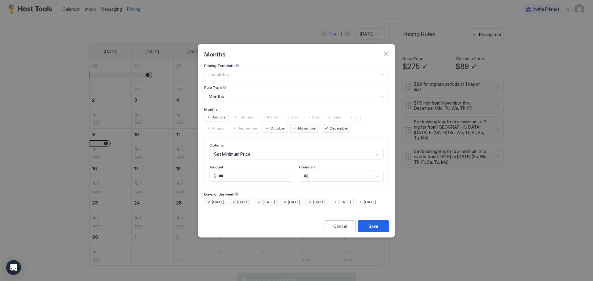
click at [325, 199] on span "[DATE]" at bounding box center [319, 202] width 12 height 6
click at [364, 205] on span "[DATE]" at bounding box center [370, 202] width 12 height 6
click at [368, 233] on button "Save" at bounding box center [373, 226] width 31 height 12
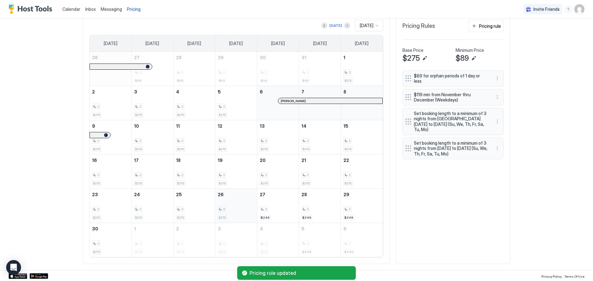
scroll to position [194, 0]
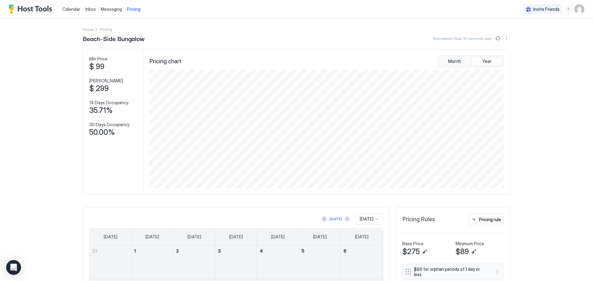
scroll to position [119, 355]
click at [575, 9] on img "User profile" at bounding box center [579, 9] width 10 height 10
click at [547, 35] on div "Settings" at bounding box center [540, 34] width 78 height 11
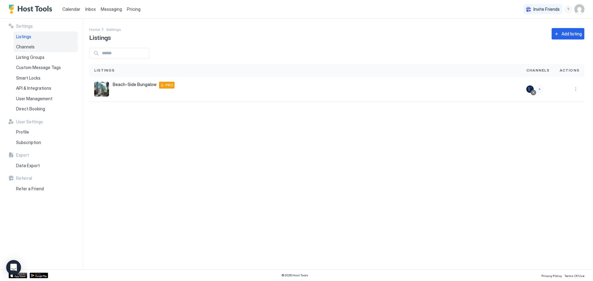
click at [40, 44] on div "Channels" at bounding box center [46, 47] width 64 height 10
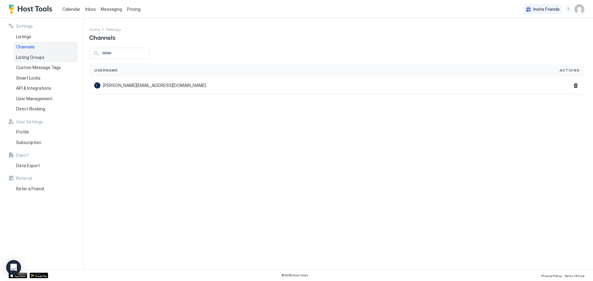
click at [34, 57] on span "Listing Groups" at bounding box center [30, 58] width 28 height 6
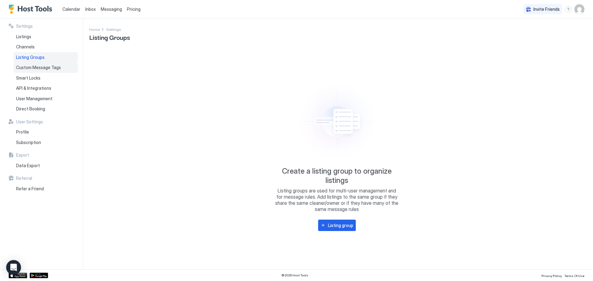
click at [33, 64] on div "Custom Message Tags" at bounding box center [46, 67] width 64 height 10
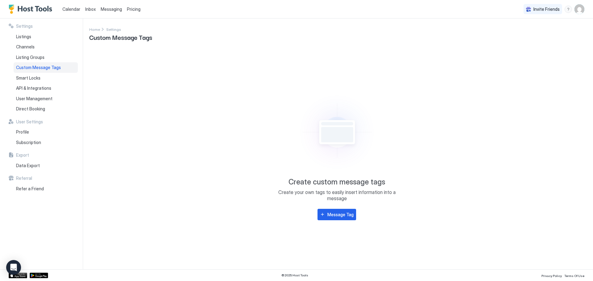
click at [44, 8] on img "Host Tools Logo" at bounding box center [32, 9] width 46 height 9
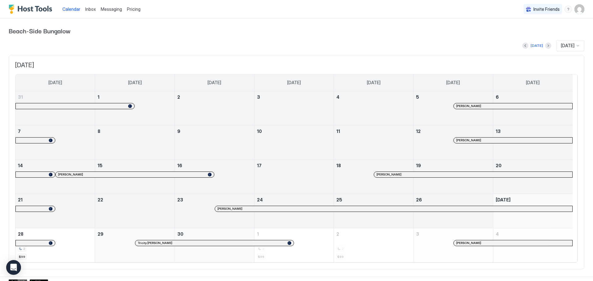
click at [139, 23] on div "Beach-Side Bungalow [DATE] [DATE] [DATE] [DATE] [DATE] [DATE] [DATE] [DATE] [DA…" at bounding box center [297, 148] width 576 height 258
click at [39, 5] on img "Host Tools Logo" at bounding box center [32, 9] width 46 height 9
click at [581, 8] on div "Calendar Inbox Messaging Pricing Invite Friends TL" at bounding box center [296, 9] width 593 height 19
click at [575, 8] on img "User profile" at bounding box center [579, 9] width 10 height 10
click at [527, 35] on div "Settings" at bounding box center [540, 34] width 78 height 11
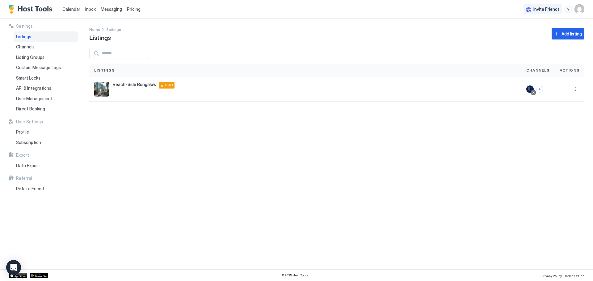
click at [30, 31] on div "Listings" at bounding box center [46, 36] width 64 height 10
click at [575, 90] on button "More options" at bounding box center [575, 89] width 7 height 7
click at [571, 107] on div "Pricing" at bounding box center [560, 108] width 42 height 10
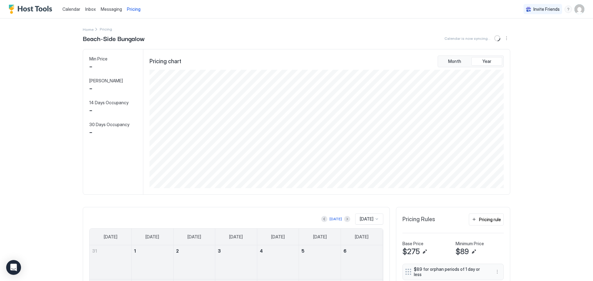
scroll to position [119, 355]
click at [574, 7] on img "User profile" at bounding box center [579, 9] width 10 height 10
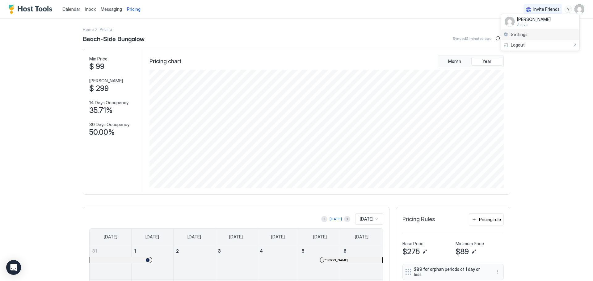
click at [563, 37] on div "Settings" at bounding box center [540, 34] width 78 height 11
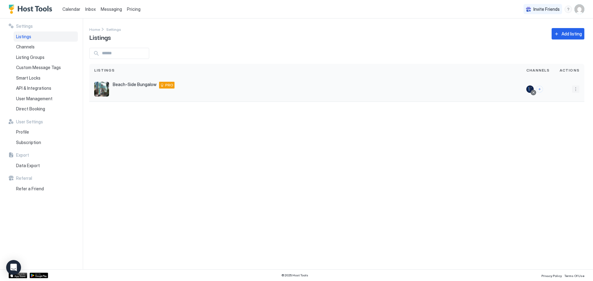
click at [575, 89] on button "More options" at bounding box center [575, 89] width 7 height 7
click at [569, 116] on span "Listing Settings" at bounding box center [561, 117] width 27 height 5
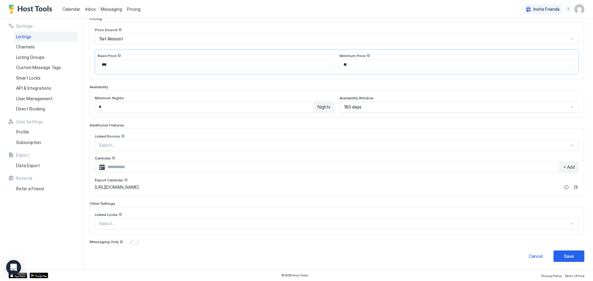
scroll to position [40, 0]
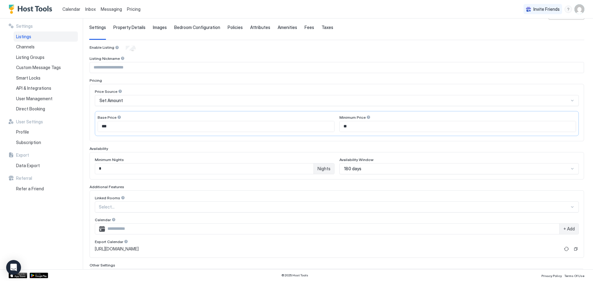
click at [149, 98] on div "Set Amount" at bounding box center [333, 101] width 469 height 6
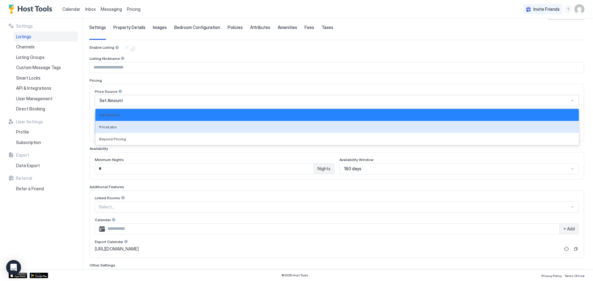
click at [144, 121] on div "PriceLabs" at bounding box center [336, 127] width 483 height 12
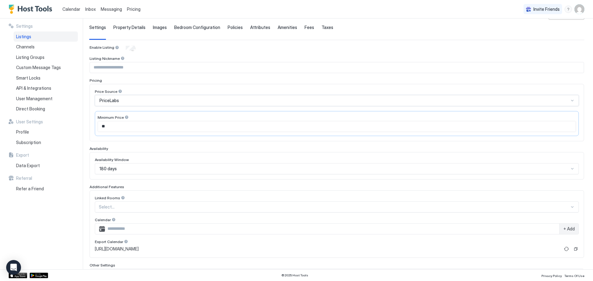
click at [147, 100] on div "PriceLabs" at bounding box center [333, 101] width 469 height 6
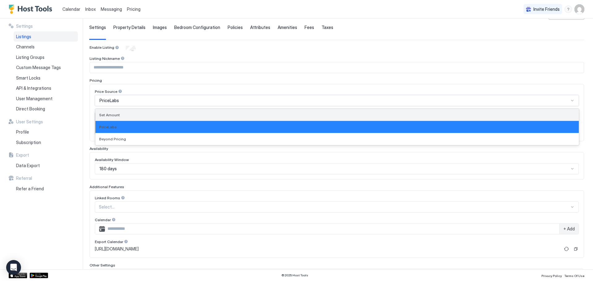
click at [143, 114] on div "Set Amount" at bounding box center [337, 115] width 476 height 5
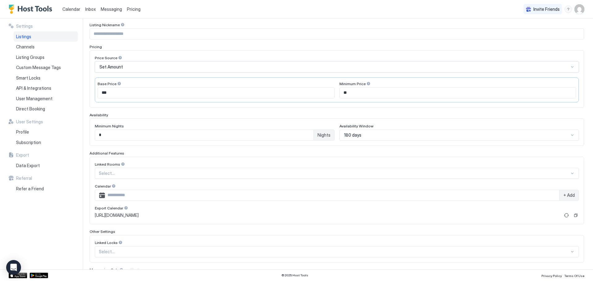
scroll to position [102, 0]
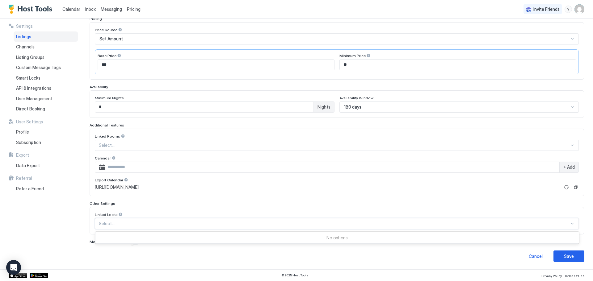
click at [130, 222] on div at bounding box center [334, 224] width 471 height 6
click at [534, 256] on div "Cancel" at bounding box center [536, 256] width 14 height 6
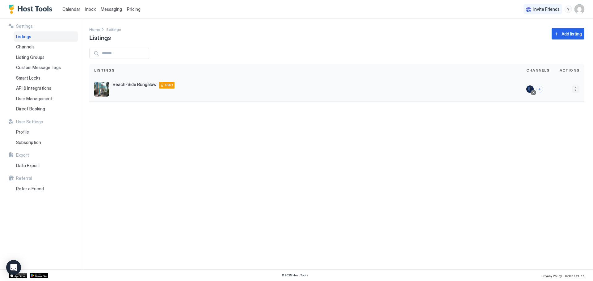
click at [576, 91] on button "More options" at bounding box center [575, 89] width 7 height 7
click at [565, 116] on span "Listing Settings" at bounding box center [561, 117] width 27 height 5
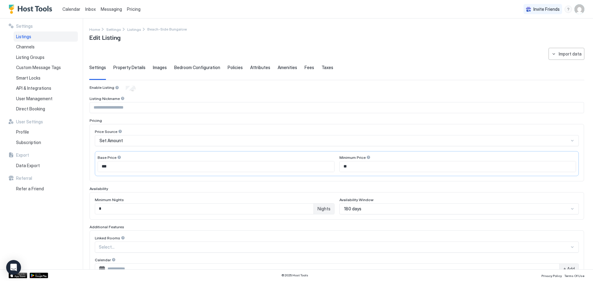
click at [95, 13] on div "Inbox" at bounding box center [90, 8] width 15 height 11
click at [111, 10] on span "Messaging" at bounding box center [111, 8] width 21 height 5
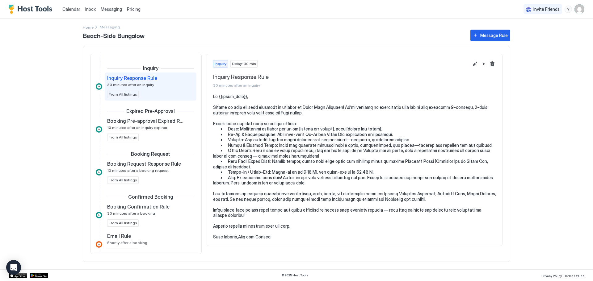
click at [131, 12] on div "Pricing" at bounding box center [133, 9] width 19 height 10
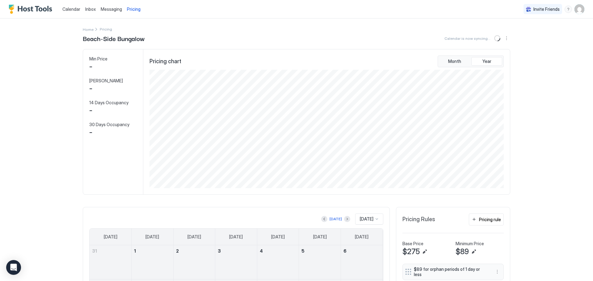
scroll to position [119, 355]
click at [371, 220] on div "[DATE]" at bounding box center [369, 219] width 28 height 11
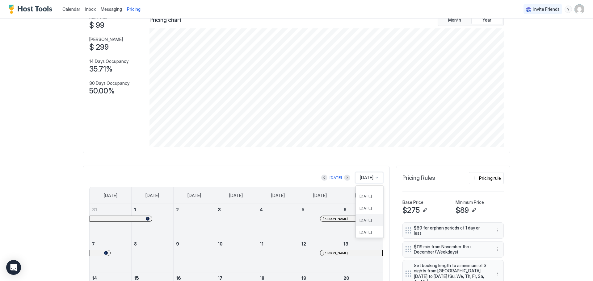
scroll to position [42, 0]
click at [344, 176] on button "Next month" at bounding box center [347, 177] width 6 height 6
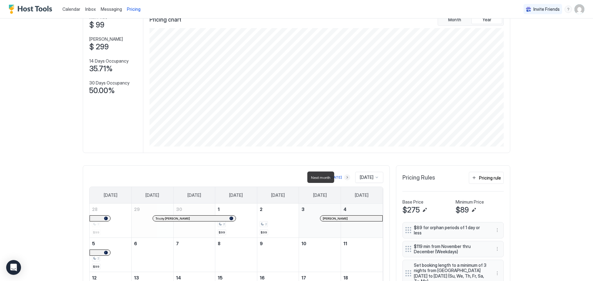
click at [344, 177] on button "Next month" at bounding box center [347, 177] width 6 height 6
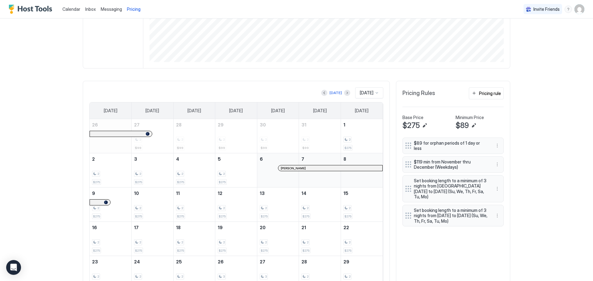
scroll to position [165, 0]
